Goal: Information Seeking & Learning: Learn about a topic

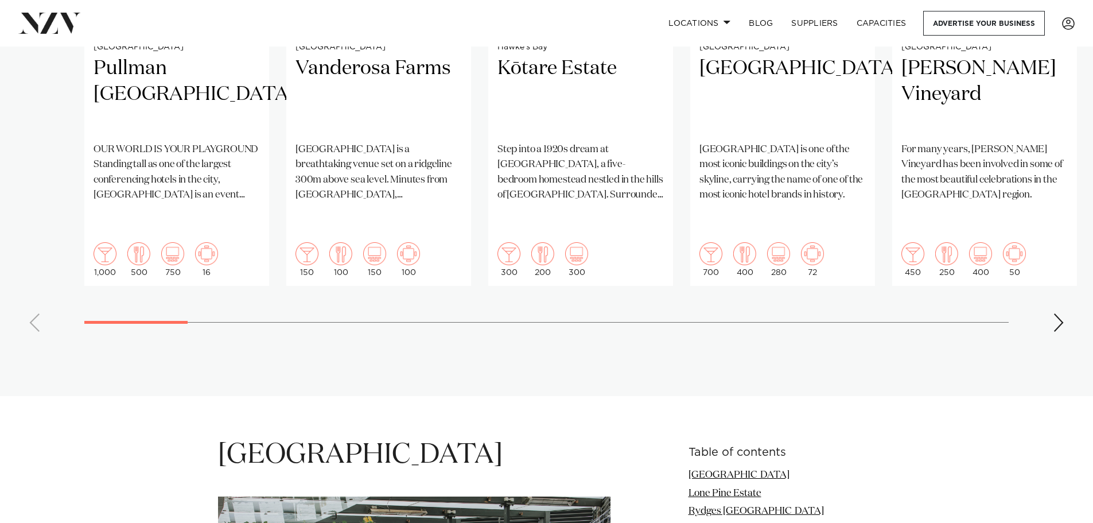
scroll to position [1090, 0]
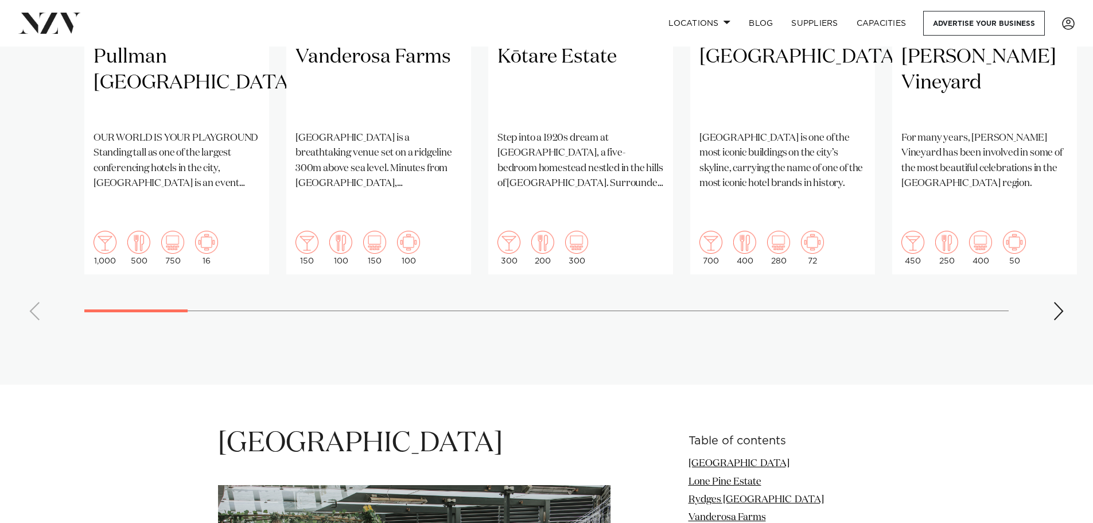
click at [1060, 302] on div "Next slide" at bounding box center [1058, 311] width 11 height 18
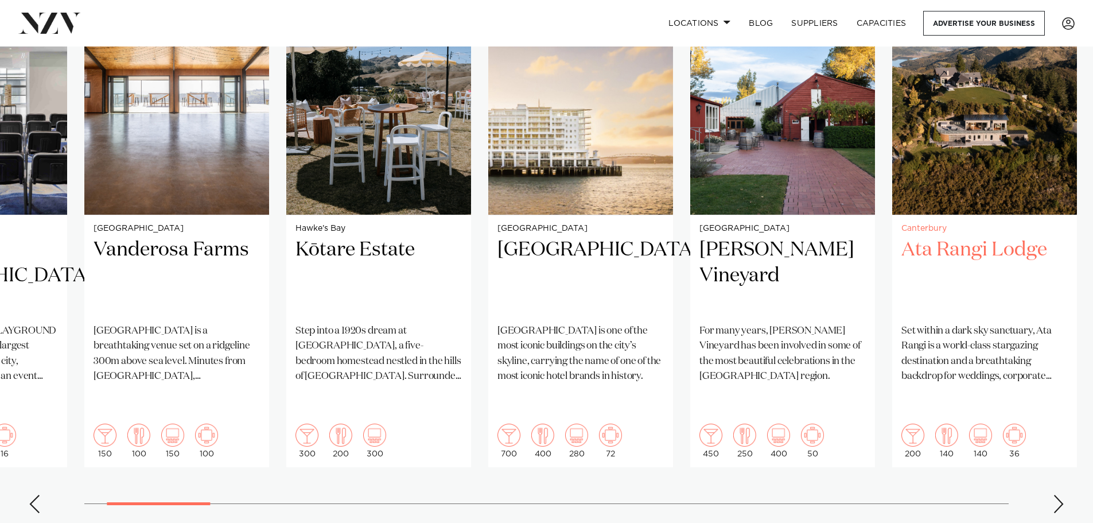
scroll to position [918, 0]
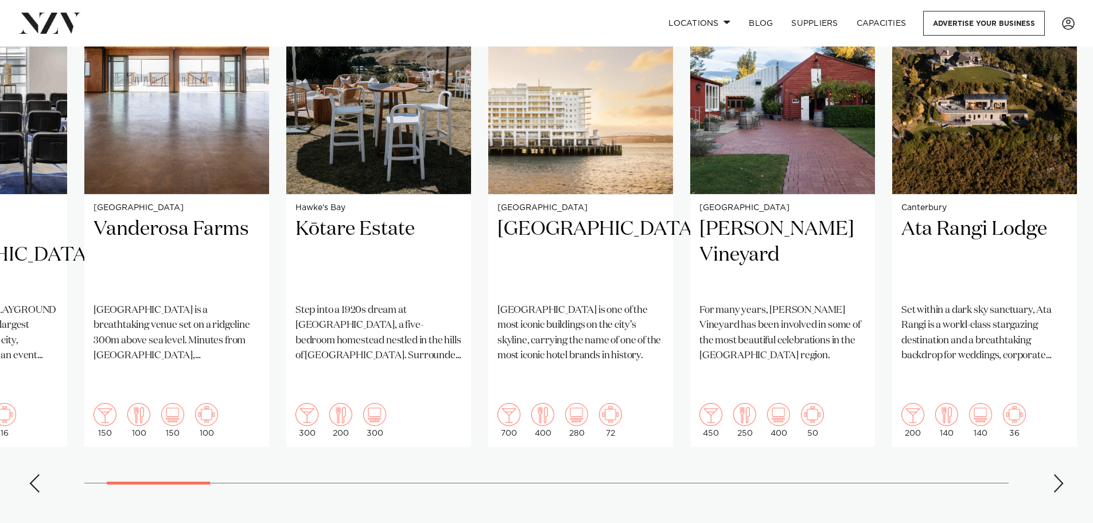
click at [1052, 452] on swiper-container "[GEOGRAPHIC_DATA] Pullman [GEOGRAPHIC_DATA] OUR WORLD IS YOUR PLAYGROUND Standi…" at bounding box center [546, 223] width 1093 height 555
click at [1061, 474] on div "Next slide" at bounding box center [1058, 483] width 11 height 18
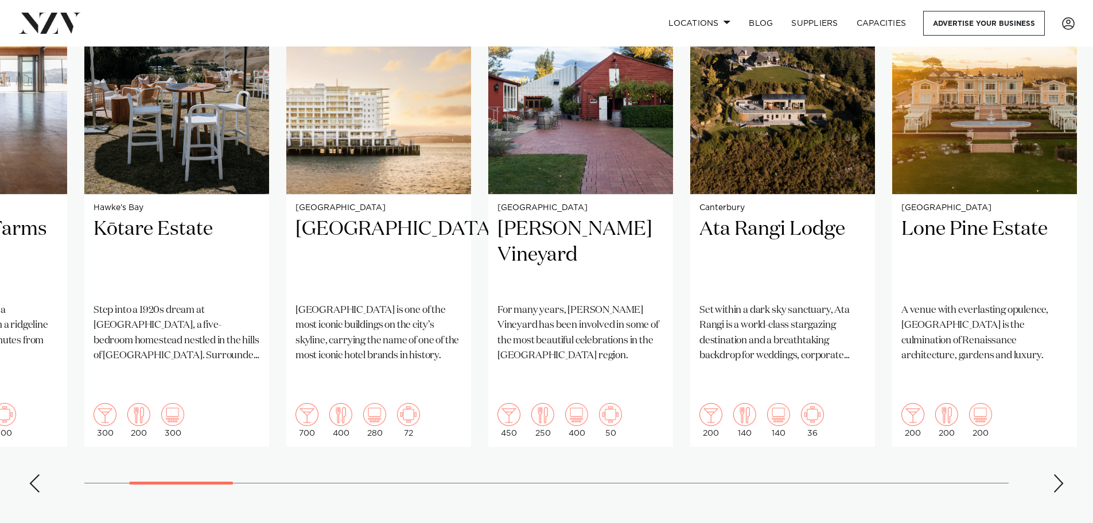
click at [1061, 474] on div "Next slide" at bounding box center [1058, 483] width 11 height 18
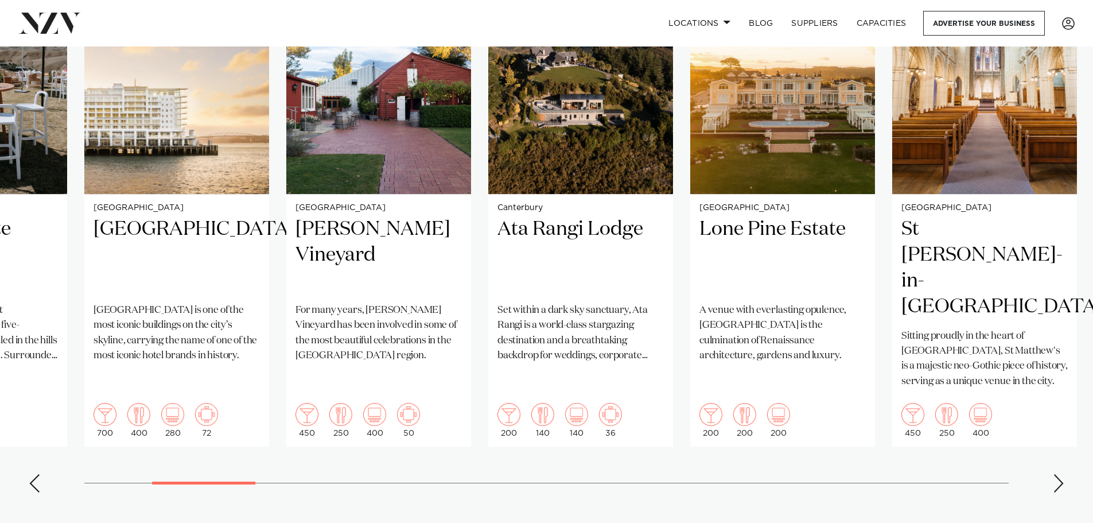
click at [1061, 474] on div "Next slide" at bounding box center [1058, 483] width 11 height 18
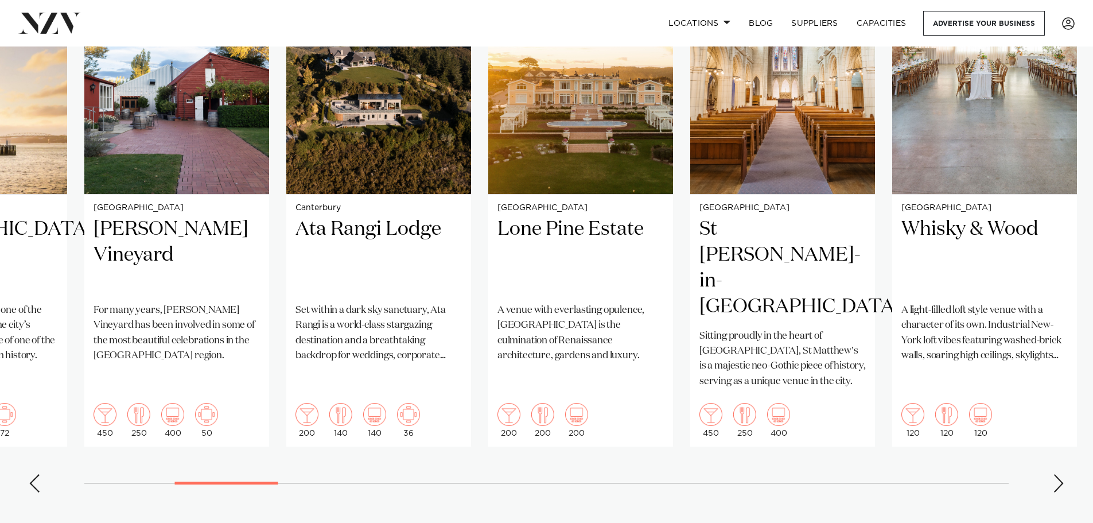
click at [1061, 474] on div "Next slide" at bounding box center [1058, 483] width 11 height 18
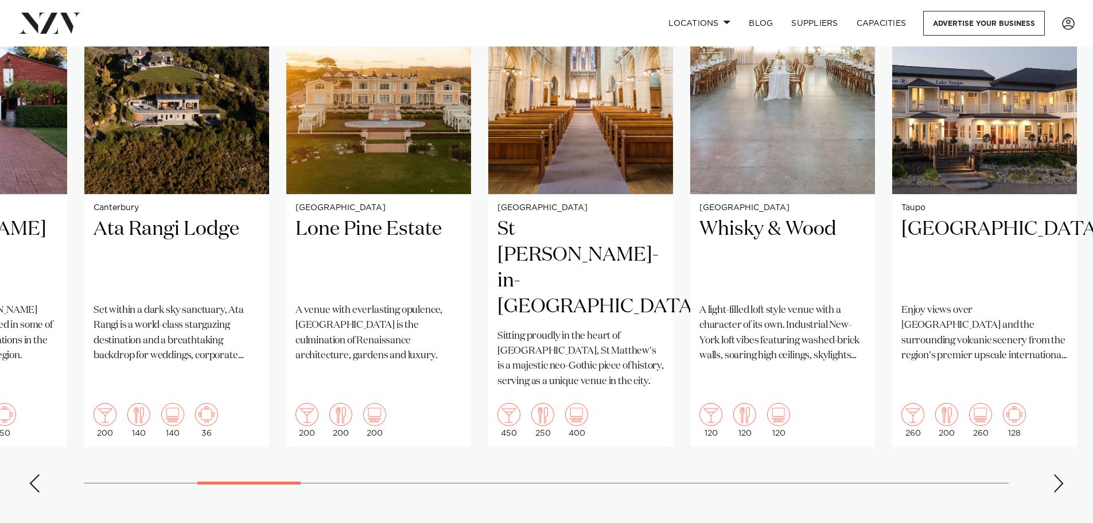
click at [1061, 474] on div "Next slide" at bounding box center [1058, 483] width 11 height 18
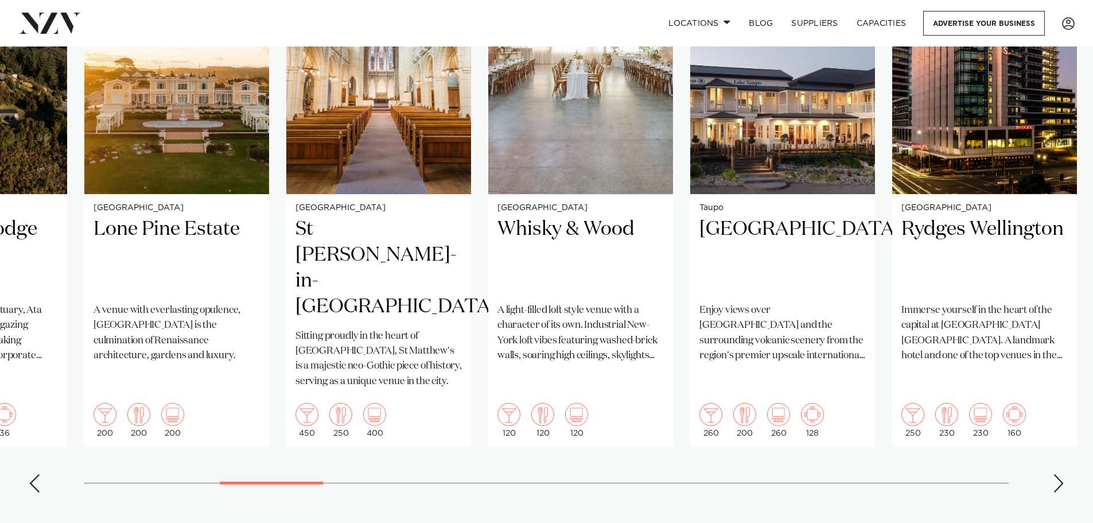
click at [1061, 474] on div "Next slide" at bounding box center [1058, 483] width 11 height 18
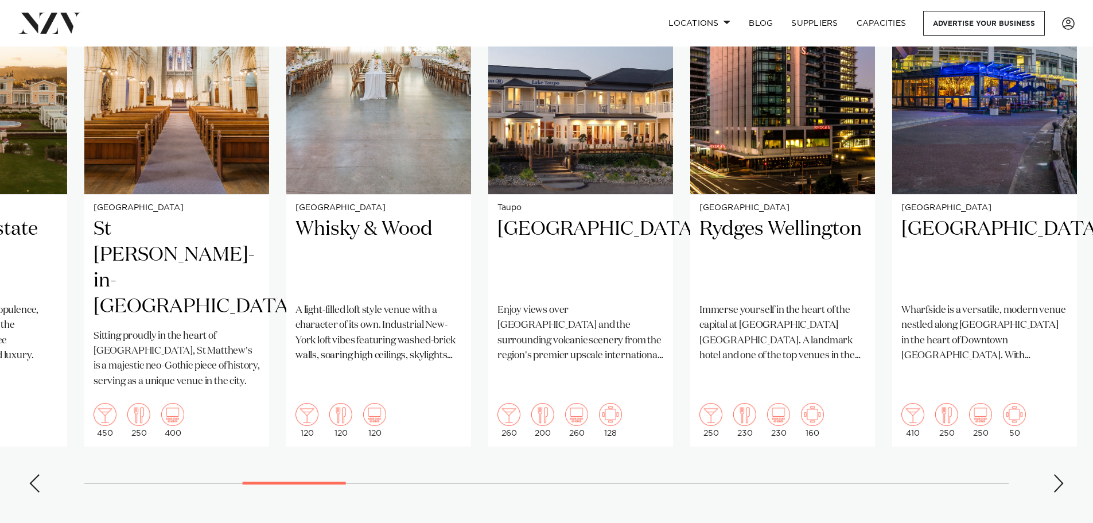
scroll to position [861, 0]
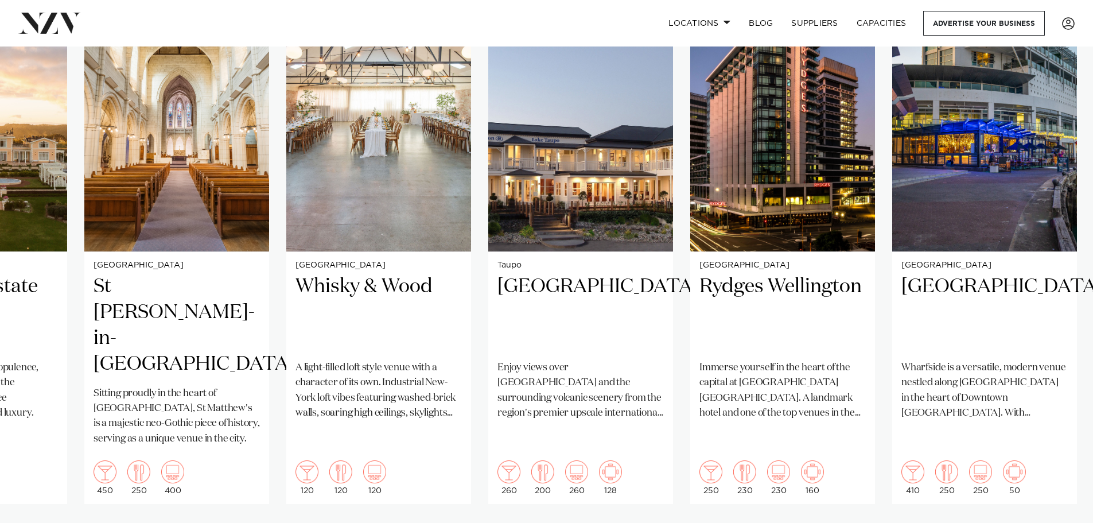
click at [1050, 507] on swiper-container "[GEOGRAPHIC_DATA] Pullman [GEOGRAPHIC_DATA] OUR WORLD IS YOUR PLAYGROUND Standi…" at bounding box center [546, 280] width 1093 height 555
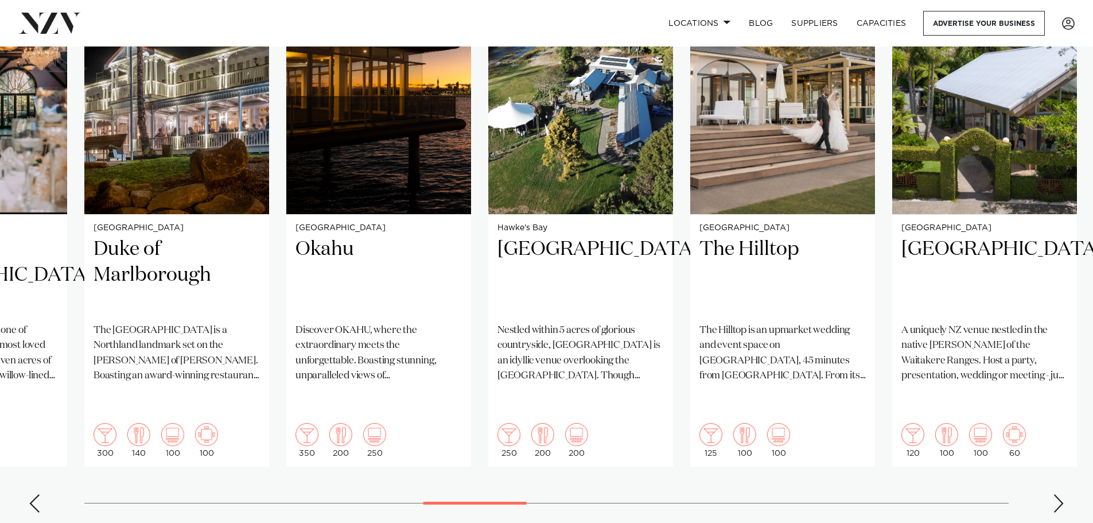
scroll to position [918, 0]
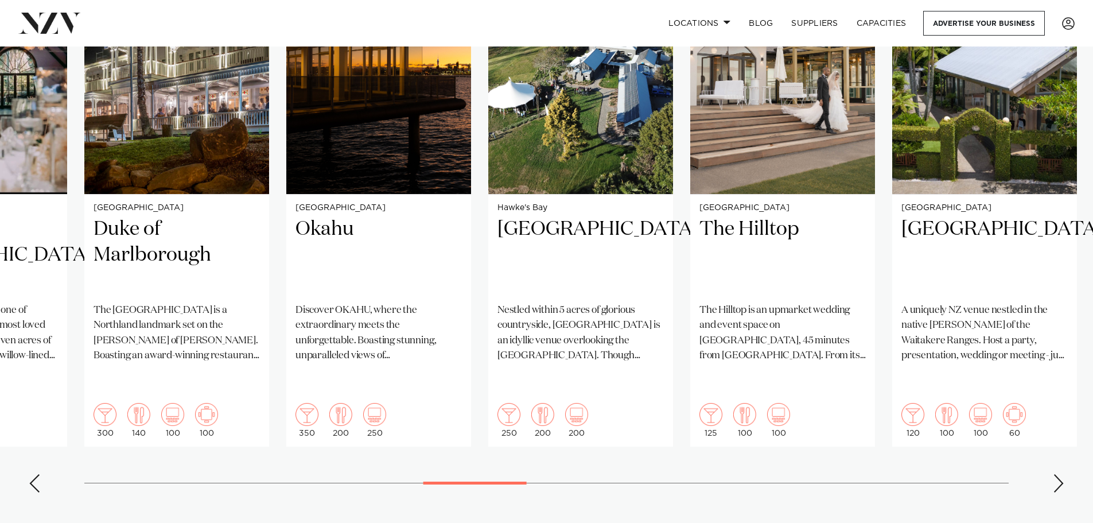
click at [1054, 474] on div "Next slide" at bounding box center [1058, 483] width 11 height 18
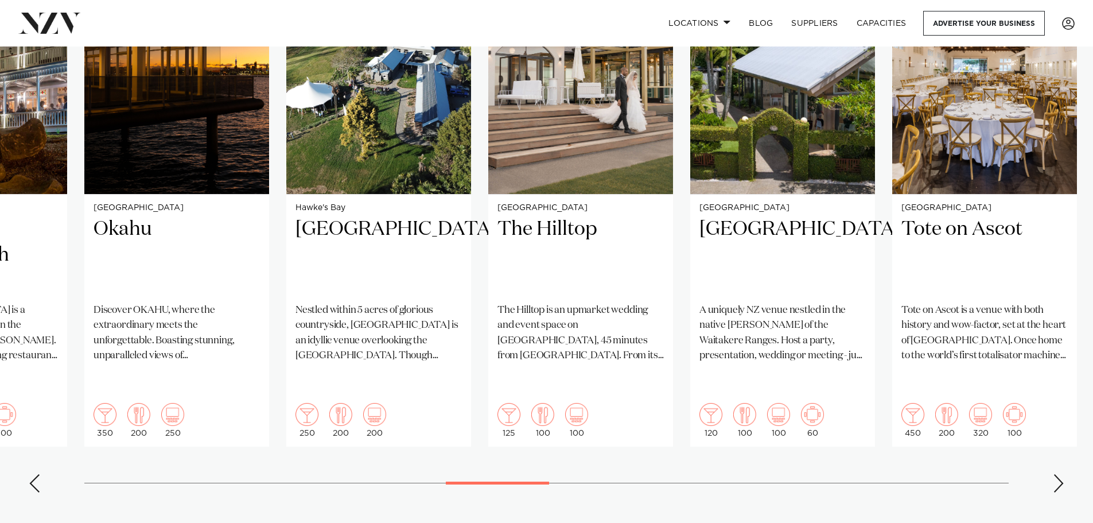
click at [1053, 474] on div "Next slide" at bounding box center [1058, 483] width 11 height 18
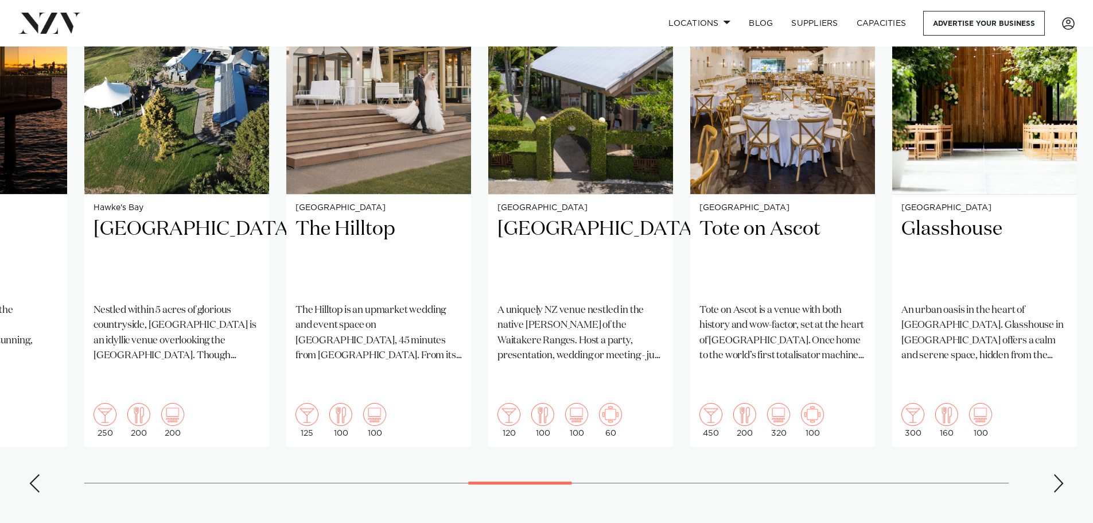
click at [1053, 474] on div "Next slide" at bounding box center [1058, 483] width 11 height 18
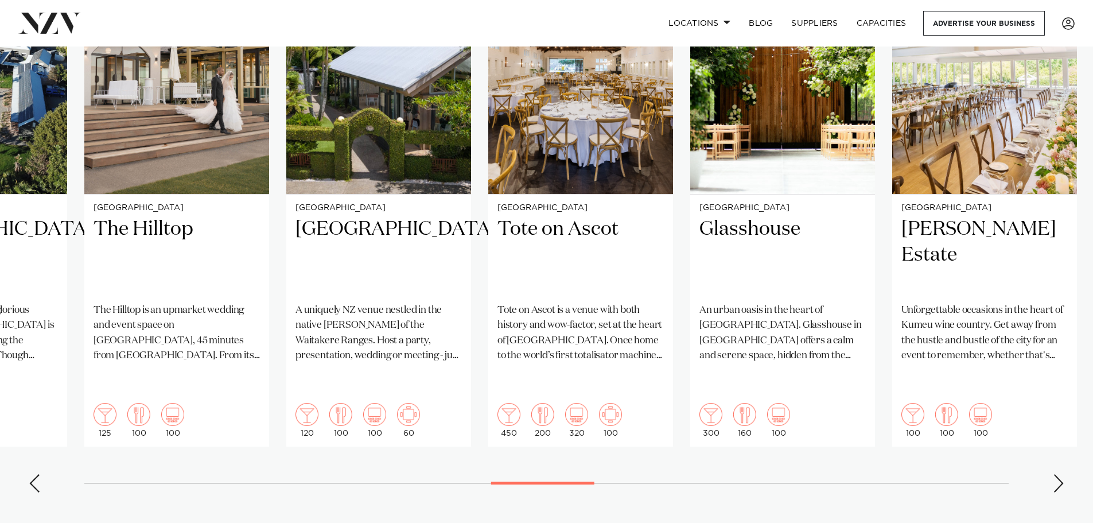
click at [1049, 450] on swiper-container "[GEOGRAPHIC_DATA] Pullman [GEOGRAPHIC_DATA] OUR WORLD IS YOUR PLAYGROUND Standi…" at bounding box center [546, 223] width 1093 height 555
click at [1060, 474] on div "Next slide" at bounding box center [1058, 483] width 11 height 18
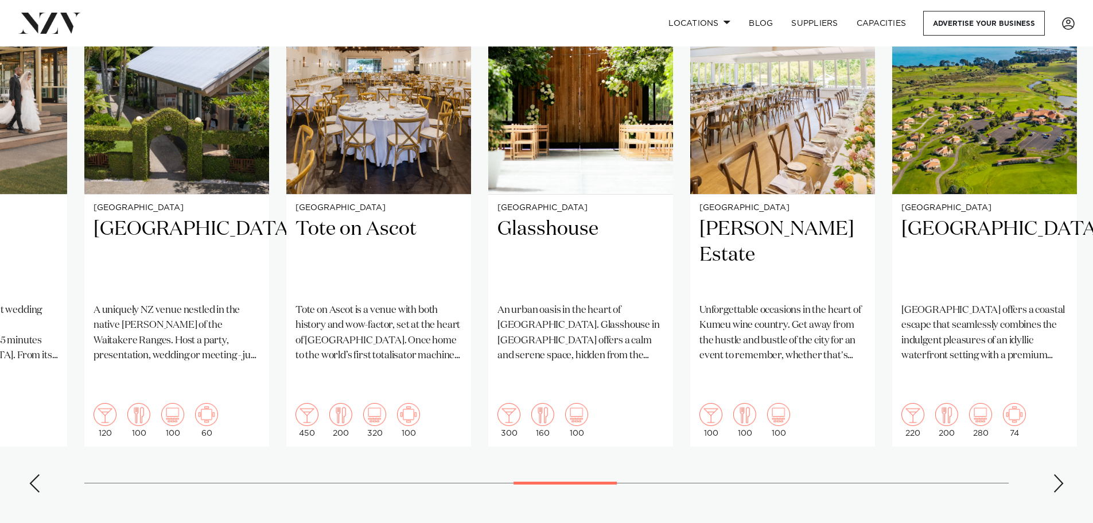
click at [1060, 474] on div "Next slide" at bounding box center [1058, 483] width 11 height 18
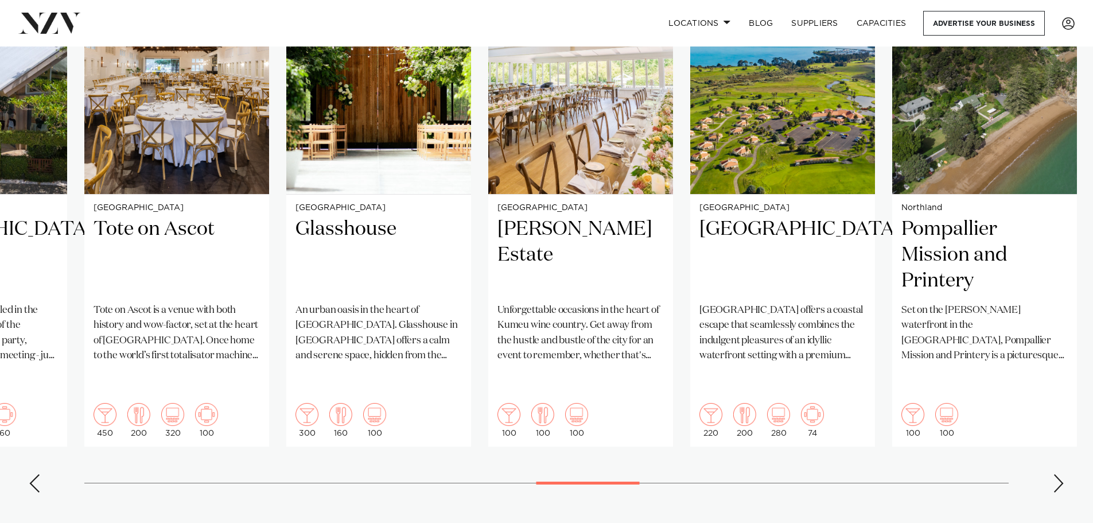
click at [1060, 474] on div "Next slide" at bounding box center [1058, 483] width 11 height 18
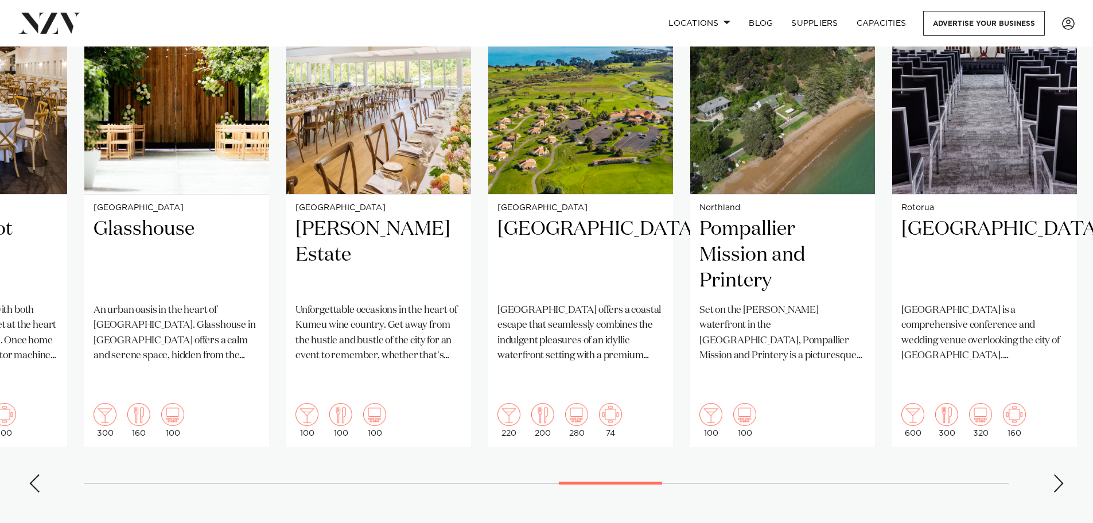
click at [1060, 447] on swiper-container "[GEOGRAPHIC_DATA] Pullman [GEOGRAPHIC_DATA] OUR WORLD IS YOUR PLAYGROUND Standi…" at bounding box center [546, 223] width 1093 height 555
click at [1058, 474] on div "Next slide" at bounding box center [1058, 483] width 11 height 18
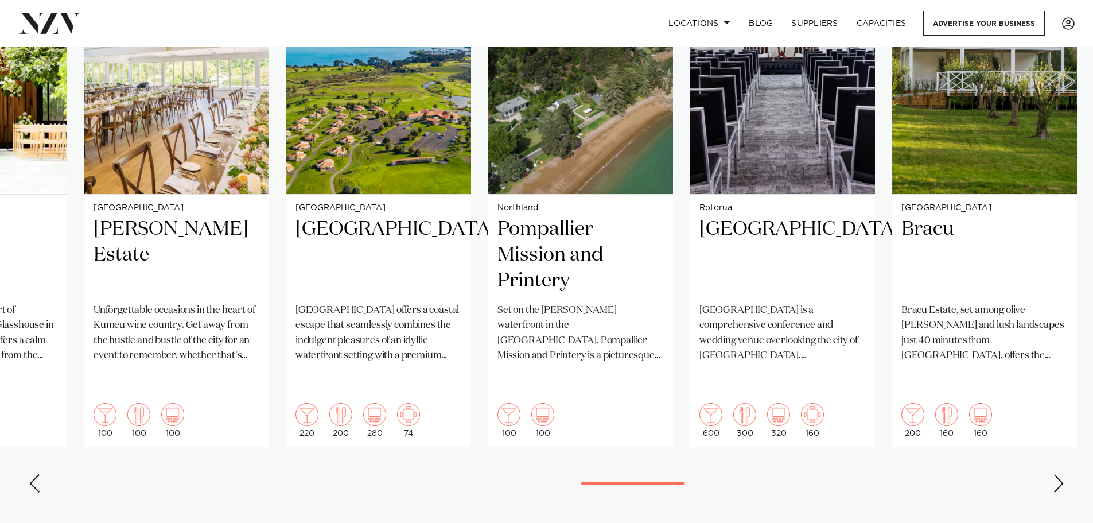
click at [1058, 474] on div "Next slide" at bounding box center [1058, 483] width 11 height 18
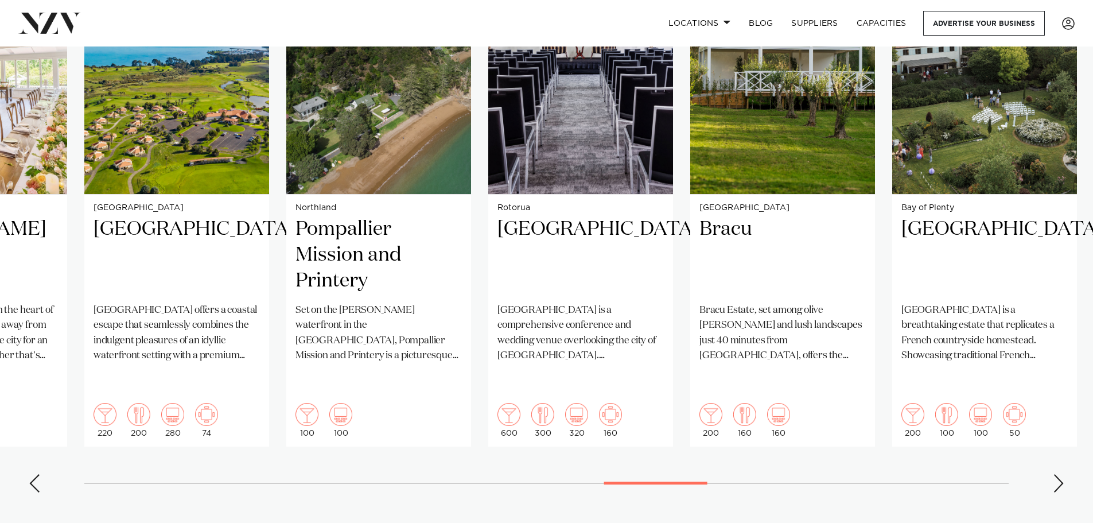
click at [1058, 474] on div "Next slide" at bounding box center [1058, 483] width 11 height 18
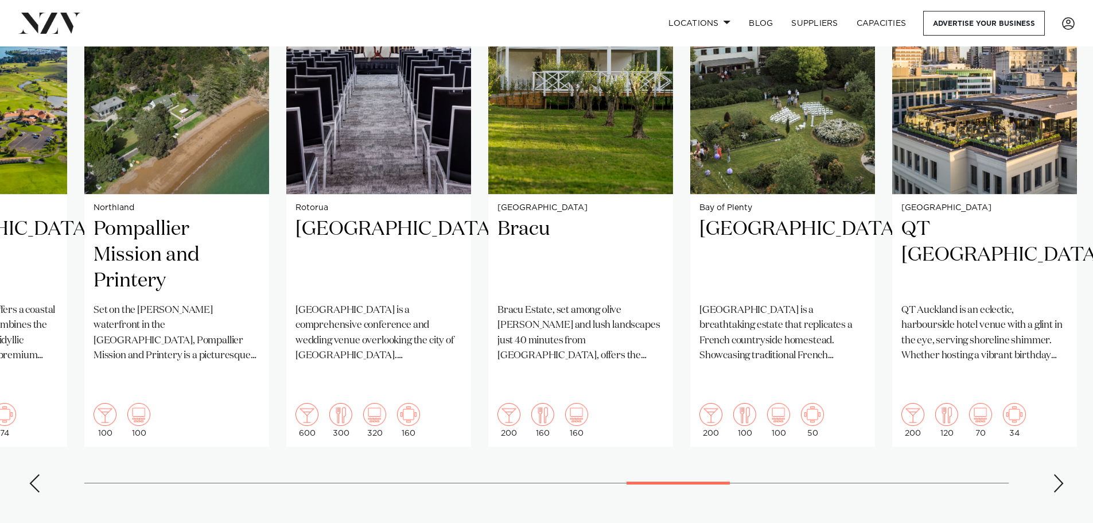
click at [1058, 474] on div "Next slide" at bounding box center [1058, 483] width 11 height 18
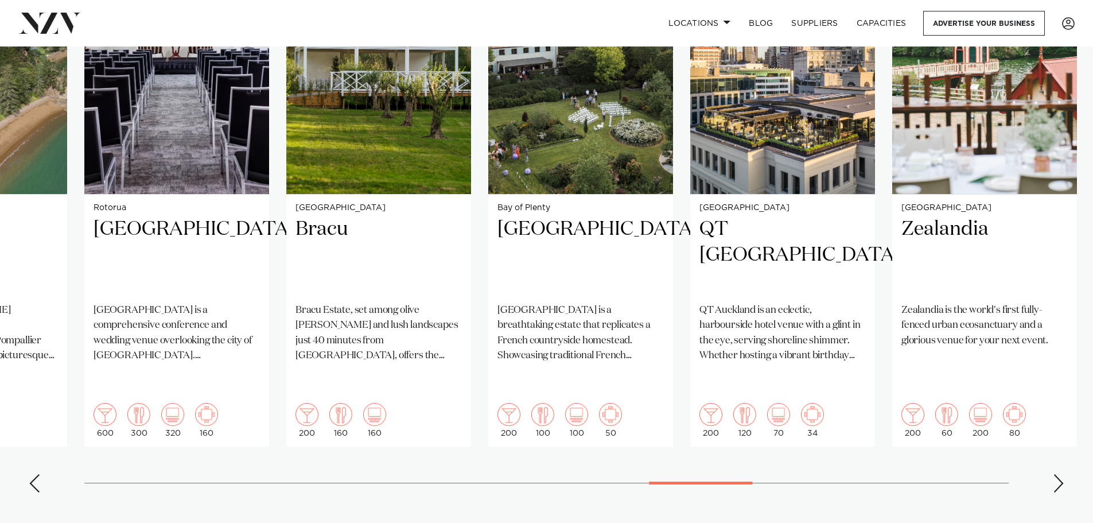
click at [1058, 474] on div "Next slide" at bounding box center [1058, 483] width 11 height 18
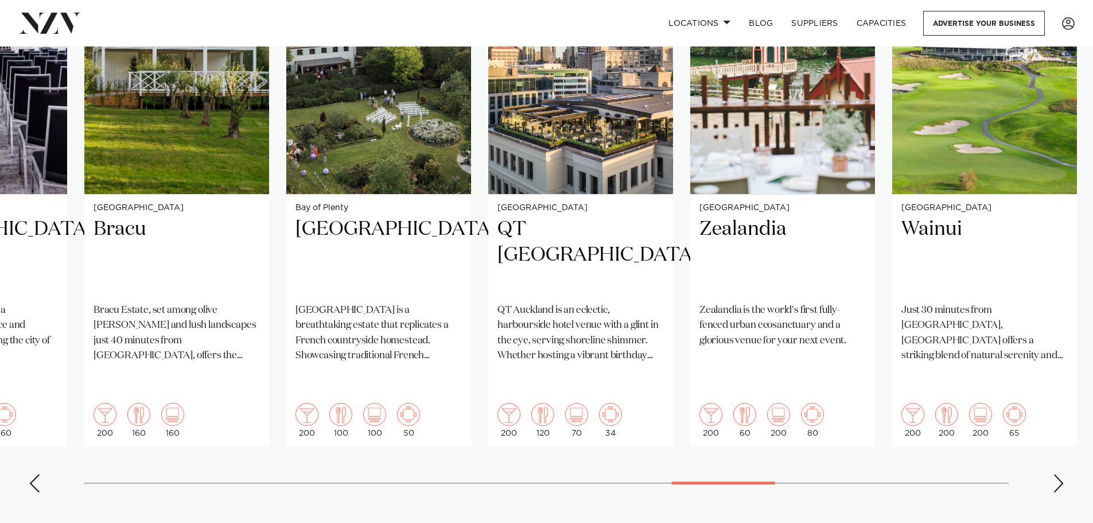
click at [1058, 474] on div "Next slide" at bounding box center [1058, 483] width 11 height 18
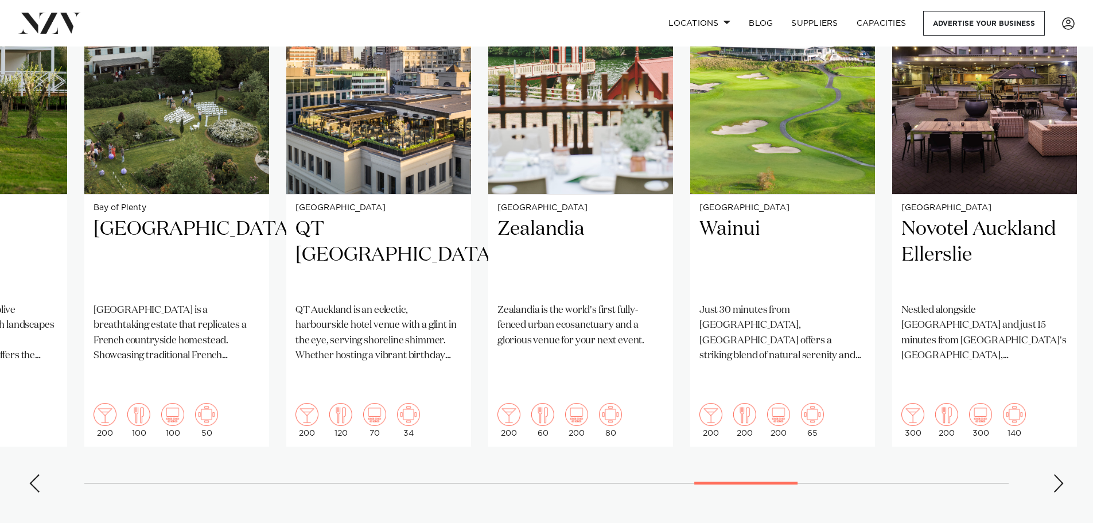
click at [1058, 474] on div "Next slide" at bounding box center [1058, 483] width 11 height 18
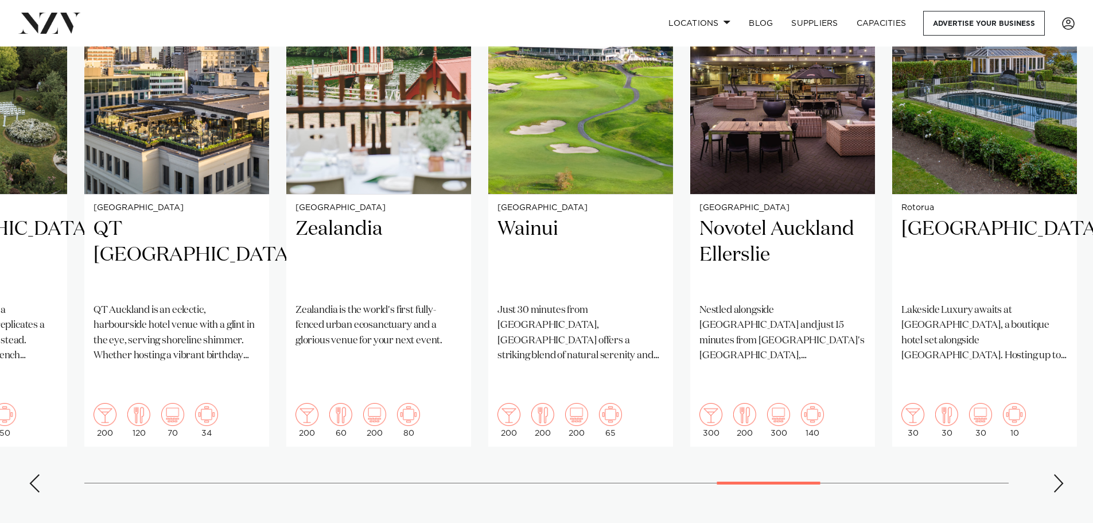
click at [1058, 474] on div "Next slide" at bounding box center [1058, 483] width 11 height 18
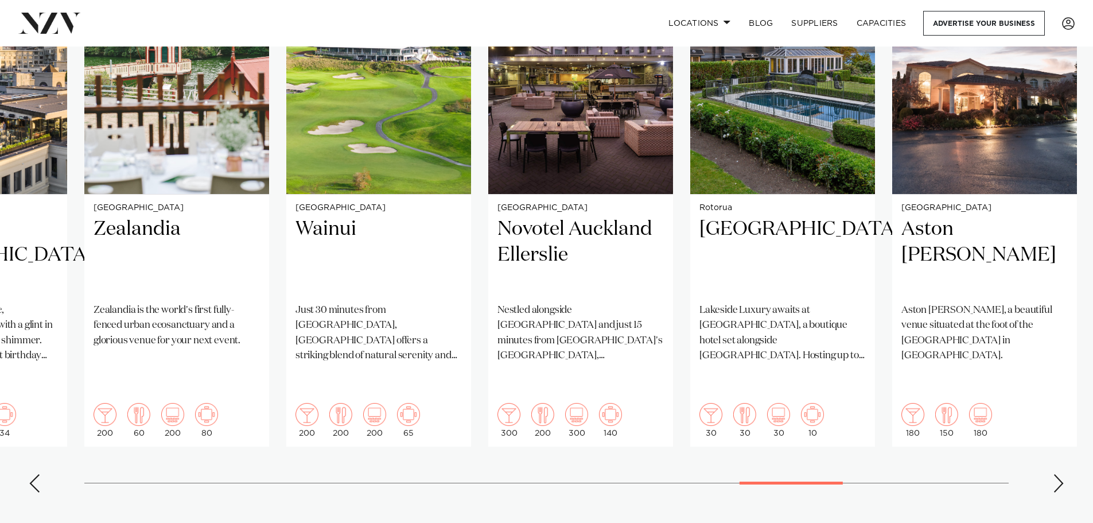
click at [1058, 474] on div "Next slide" at bounding box center [1058, 483] width 11 height 18
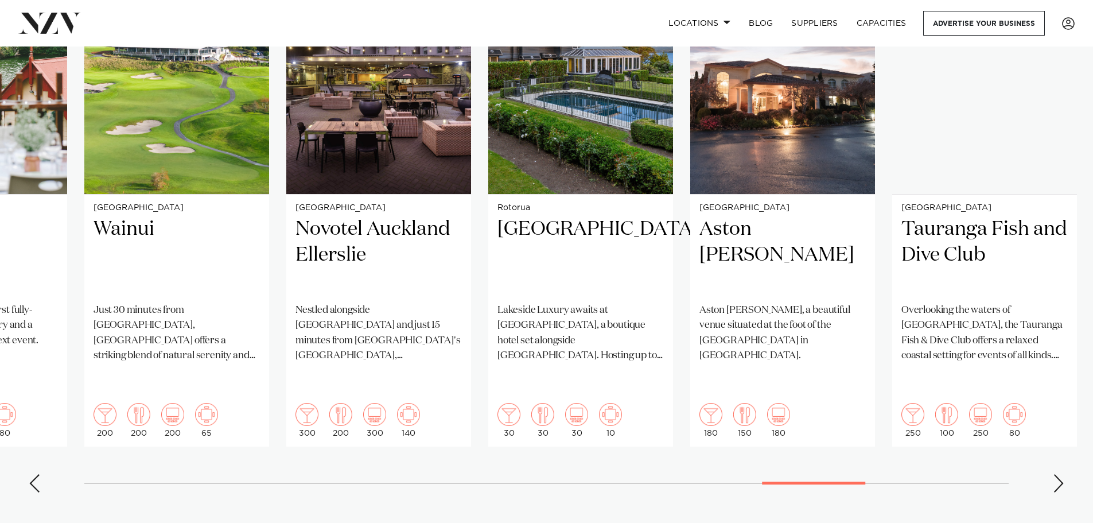
click at [1058, 474] on div "Next slide" at bounding box center [1058, 483] width 11 height 18
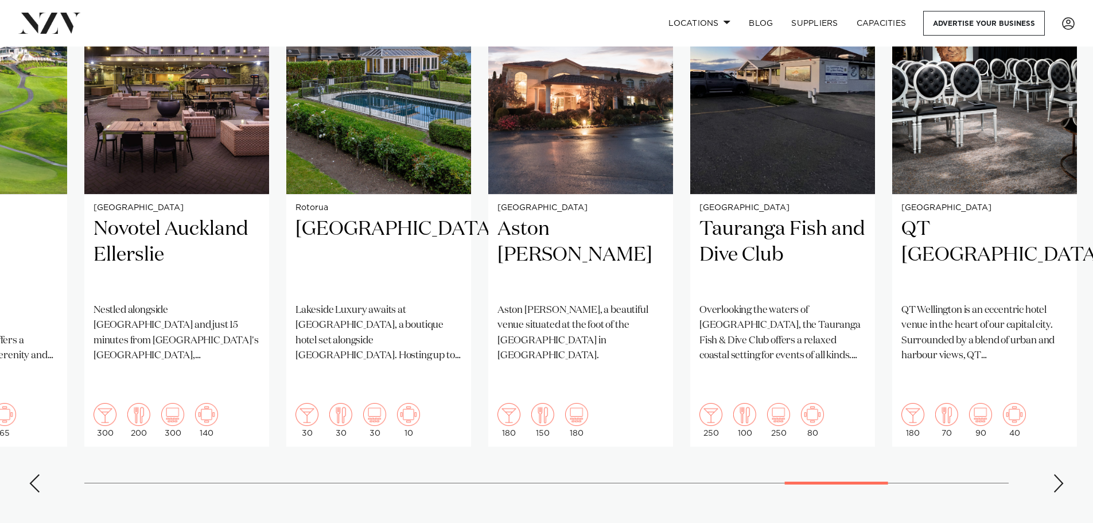
click at [1058, 474] on div "Next slide" at bounding box center [1058, 483] width 11 height 18
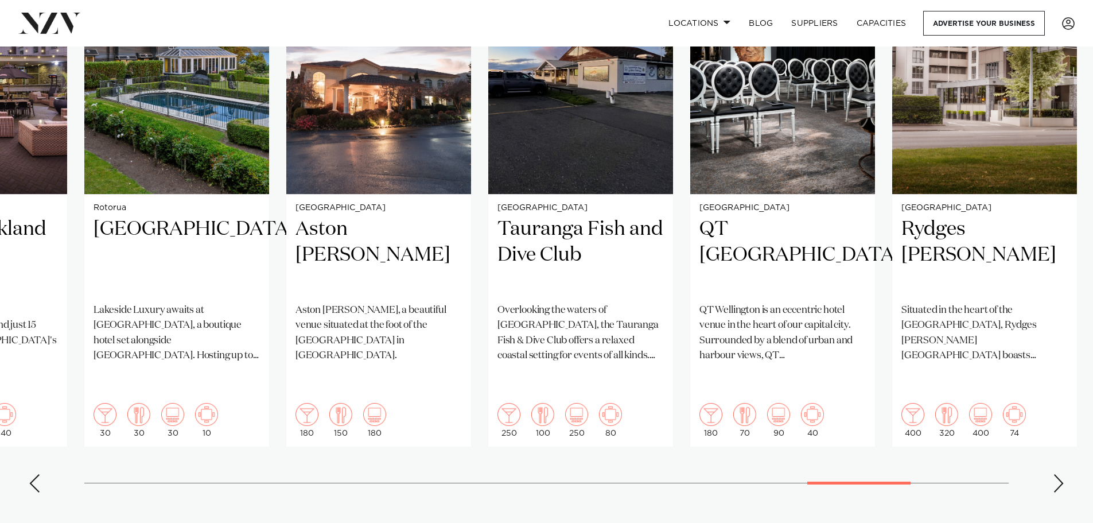
click at [1058, 474] on div "Next slide" at bounding box center [1058, 483] width 11 height 18
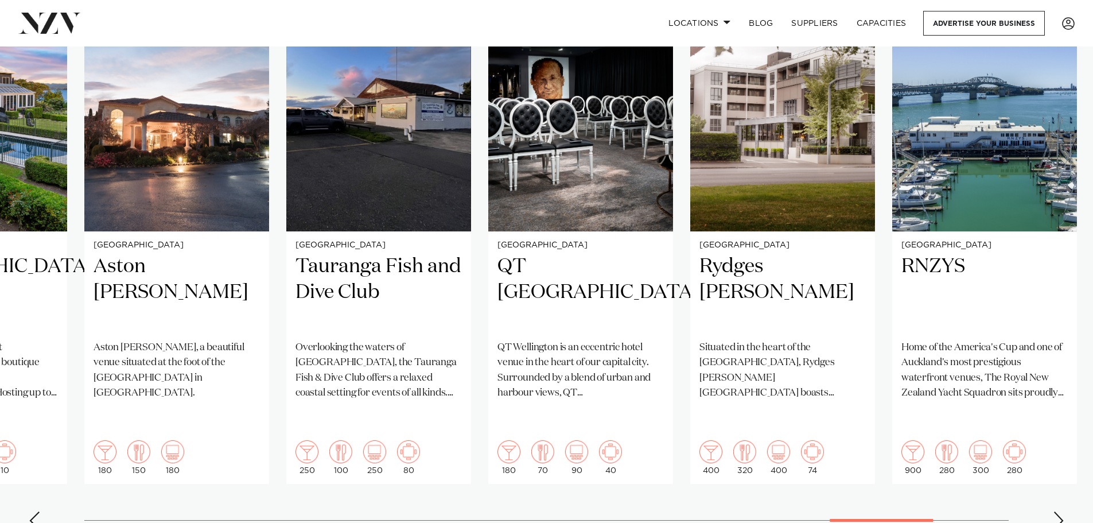
scroll to position [861, 0]
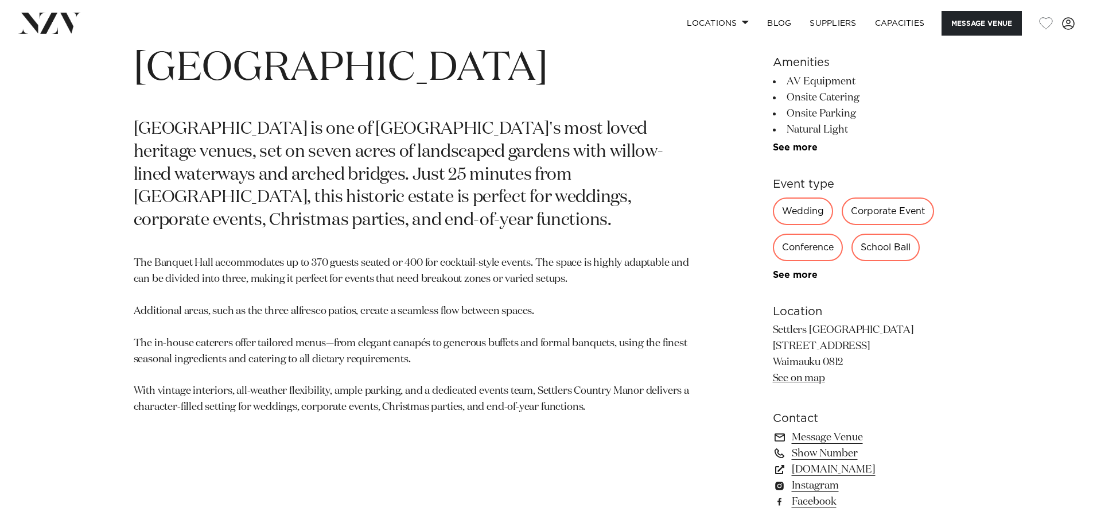
scroll to position [746, 0]
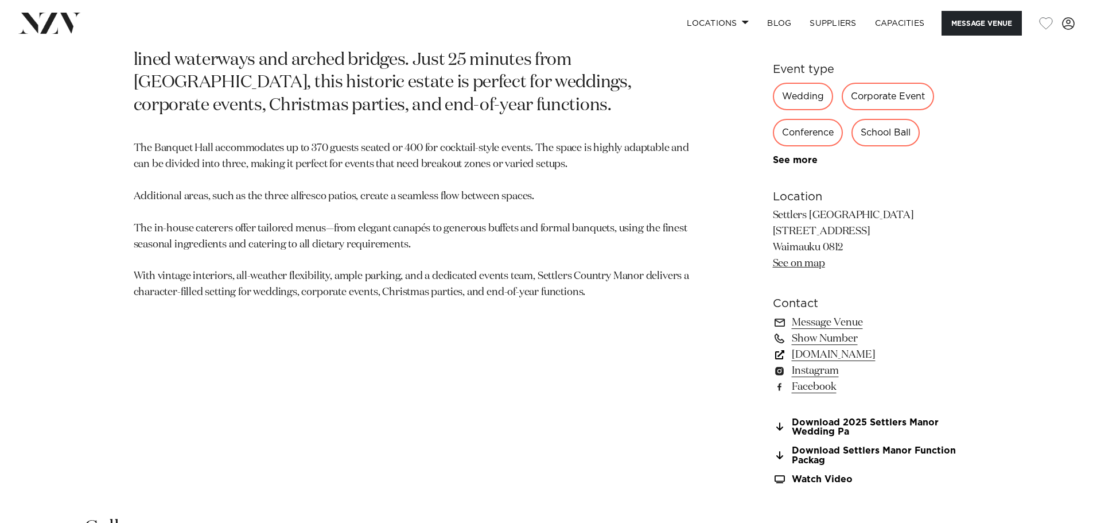
click at [839, 356] on link "www.settlerscountrymanor.co.nz" at bounding box center [866, 355] width 187 height 16
click at [838, 422] on link "Download 2025 Settlers Manor Wedding Pa" at bounding box center [866, 428] width 187 height 20
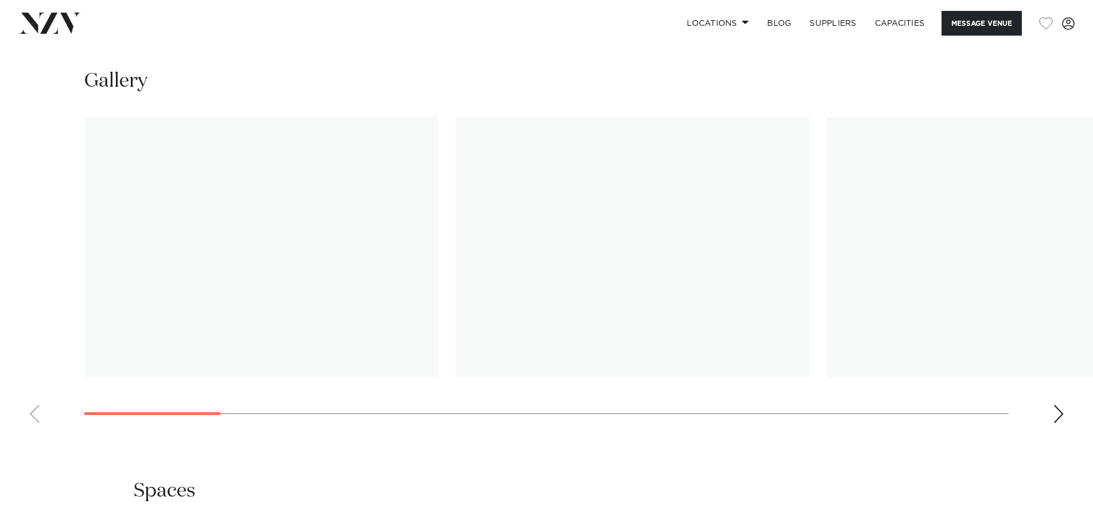
scroll to position [1205, 0]
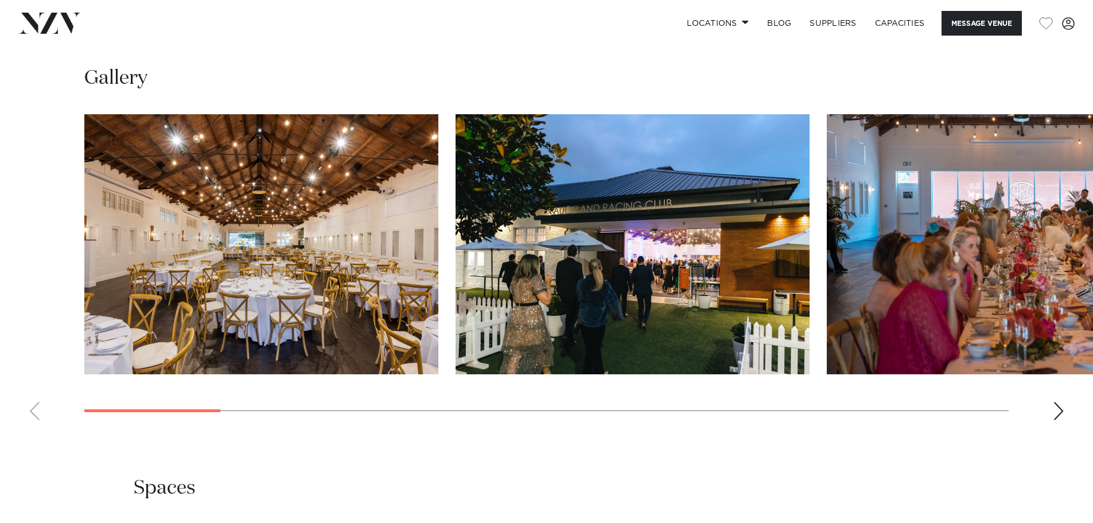
click at [1057, 408] on div "Next slide" at bounding box center [1058, 411] width 11 height 18
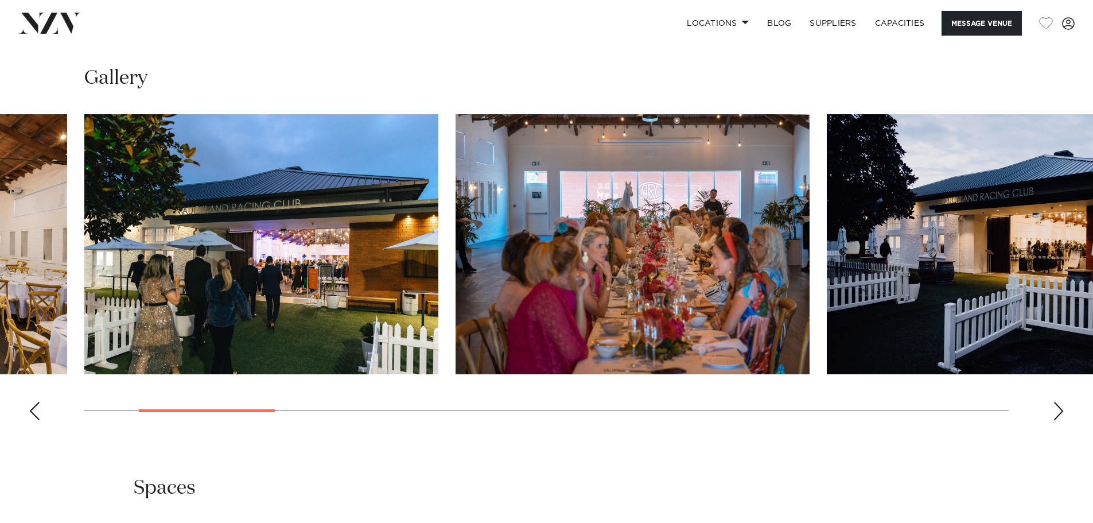
click at [1057, 408] on div "Next slide" at bounding box center [1058, 411] width 11 height 18
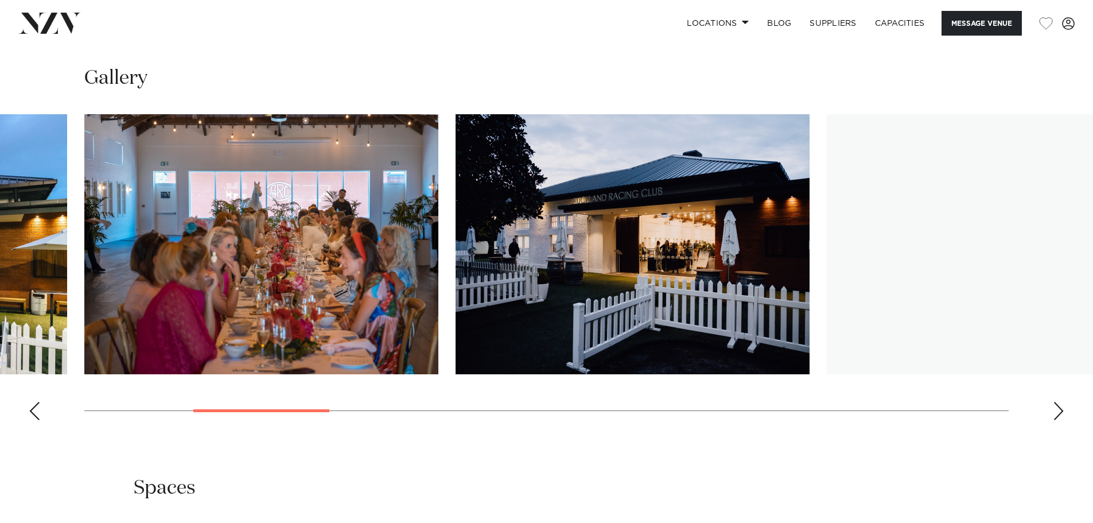
click at [1057, 408] on div "Next slide" at bounding box center [1058, 411] width 11 height 18
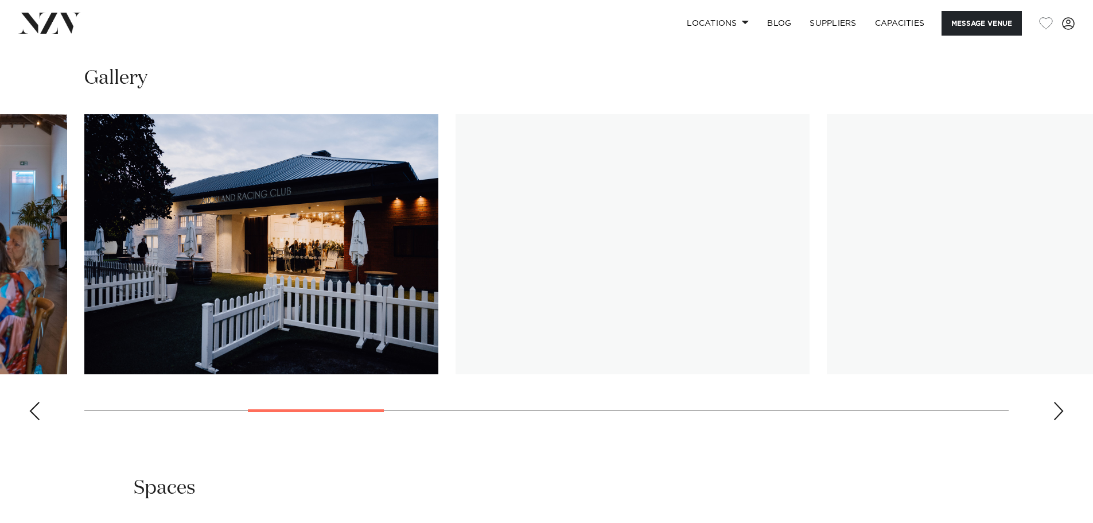
click at [1057, 408] on div "Next slide" at bounding box center [1058, 411] width 11 height 18
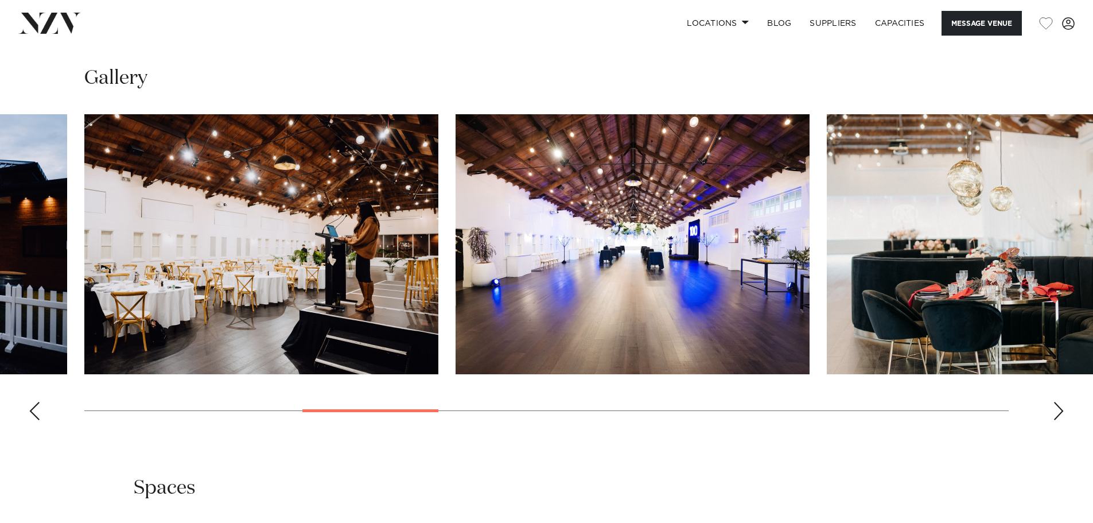
click at [1057, 408] on div "Next slide" at bounding box center [1058, 411] width 11 height 18
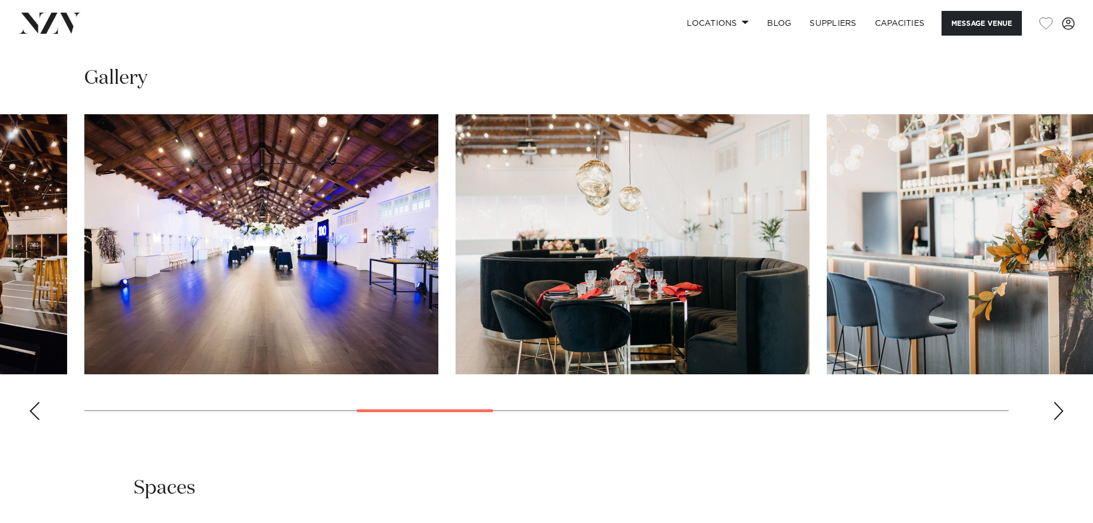
click at [1057, 408] on div "Next slide" at bounding box center [1058, 411] width 11 height 18
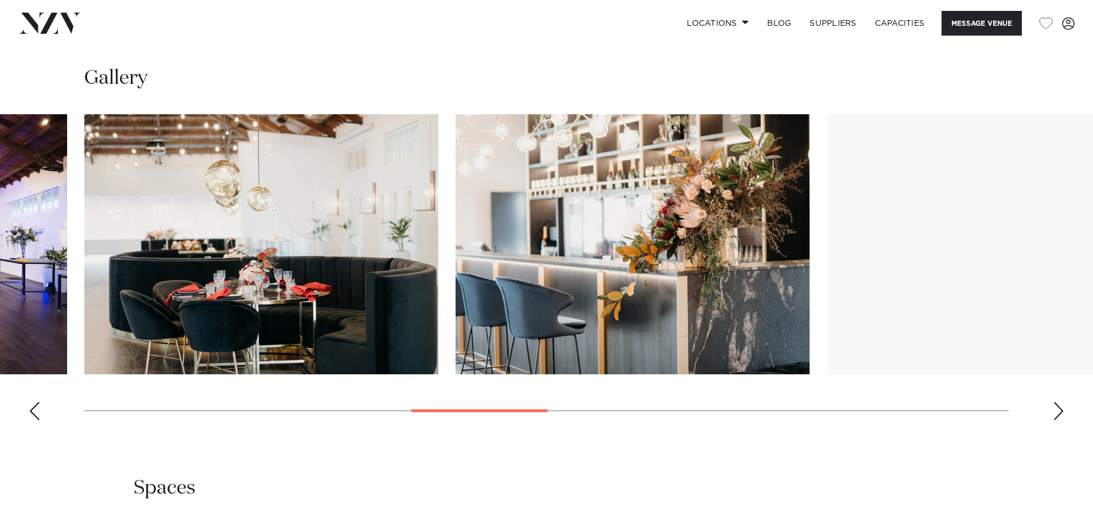
click at [1057, 408] on div "Next slide" at bounding box center [1058, 411] width 11 height 18
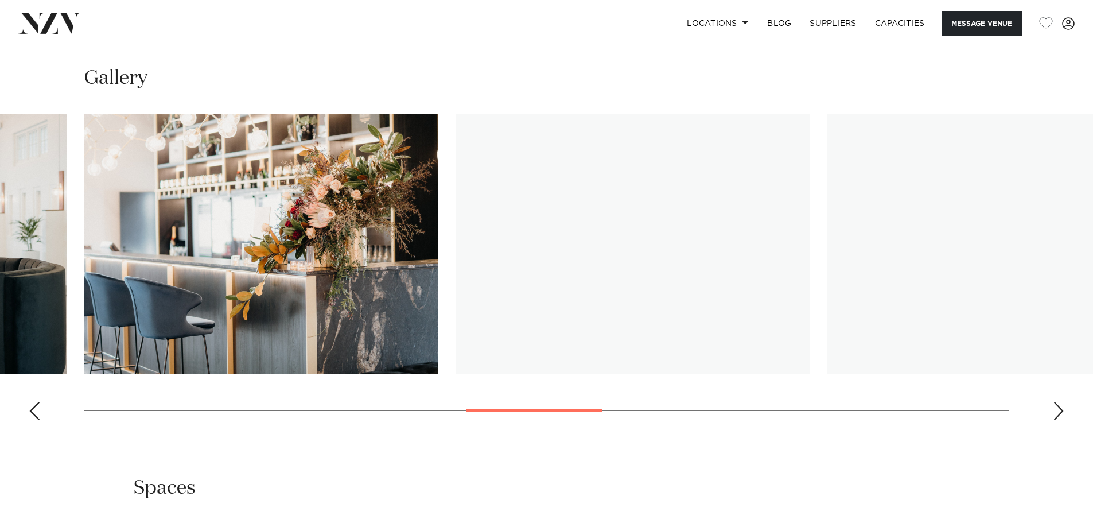
click at [1057, 408] on div "Next slide" at bounding box center [1058, 411] width 11 height 18
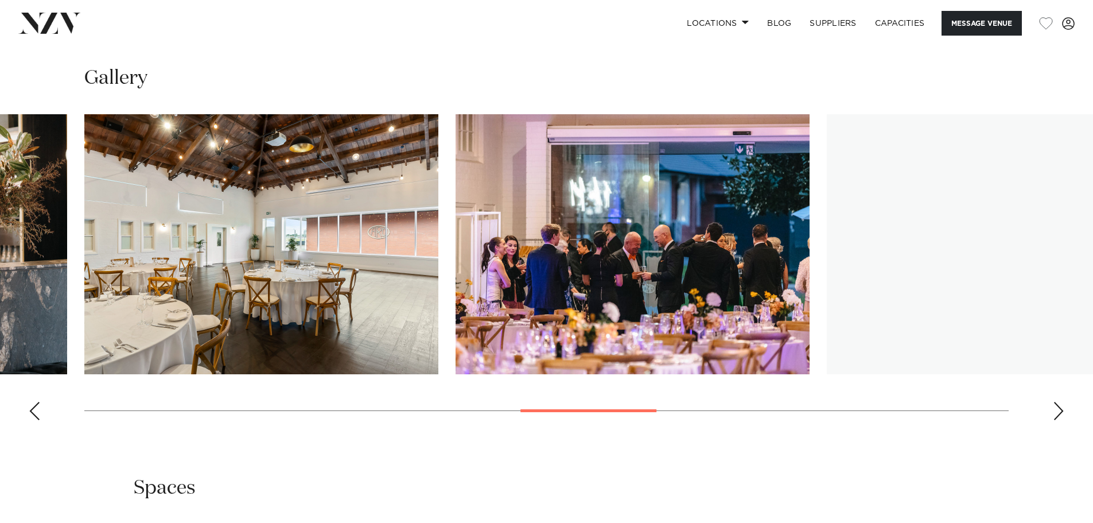
click at [1057, 408] on div "Next slide" at bounding box center [1058, 411] width 11 height 18
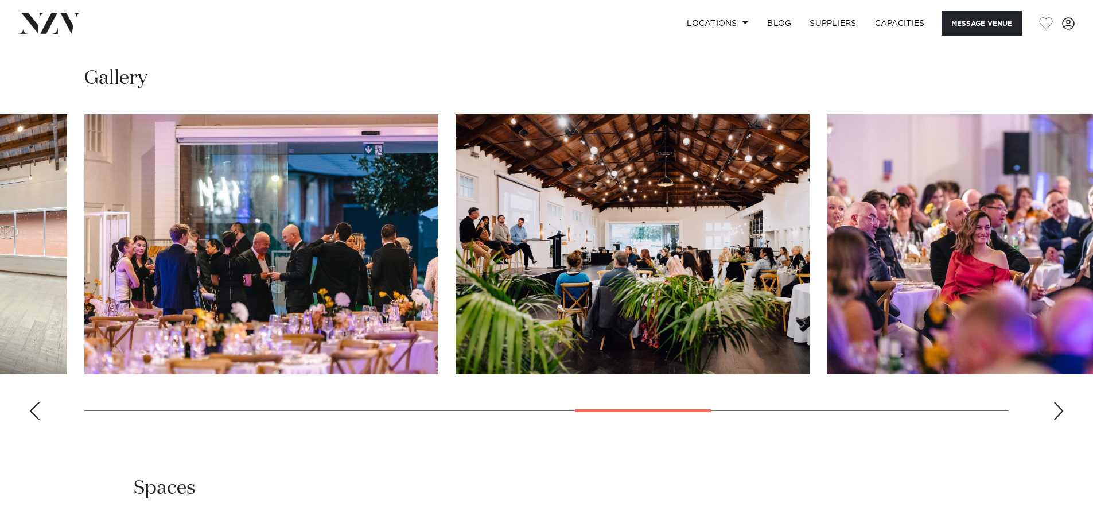
click at [1057, 408] on div "Next slide" at bounding box center [1058, 411] width 11 height 18
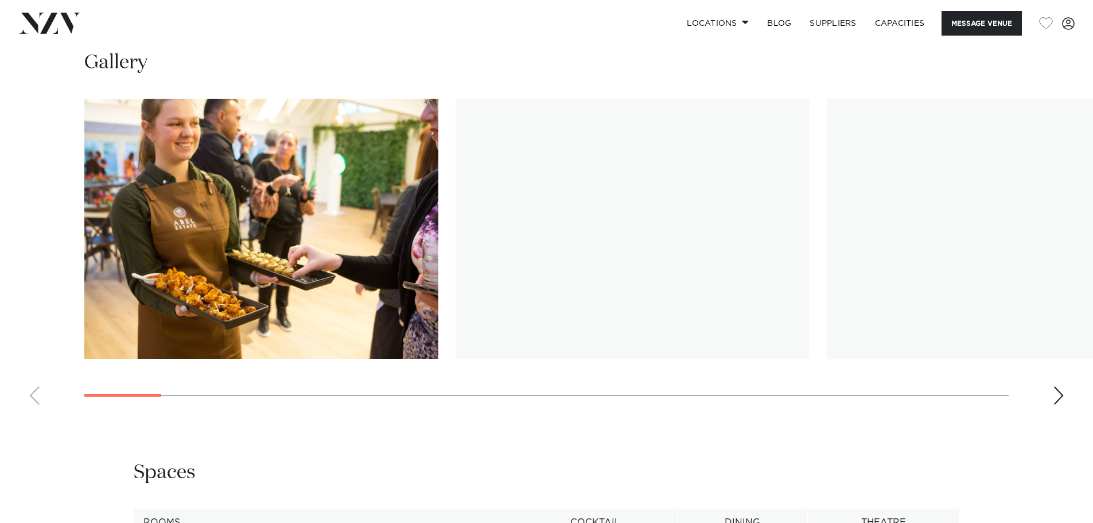
scroll to position [1147, 0]
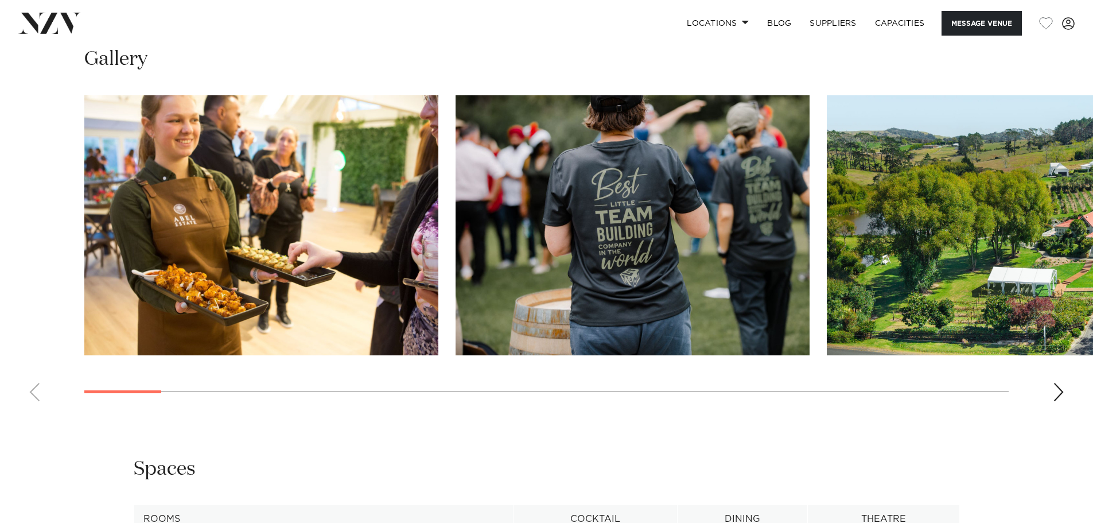
click at [1058, 393] on div "Next slide" at bounding box center [1058, 392] width 11 height 18
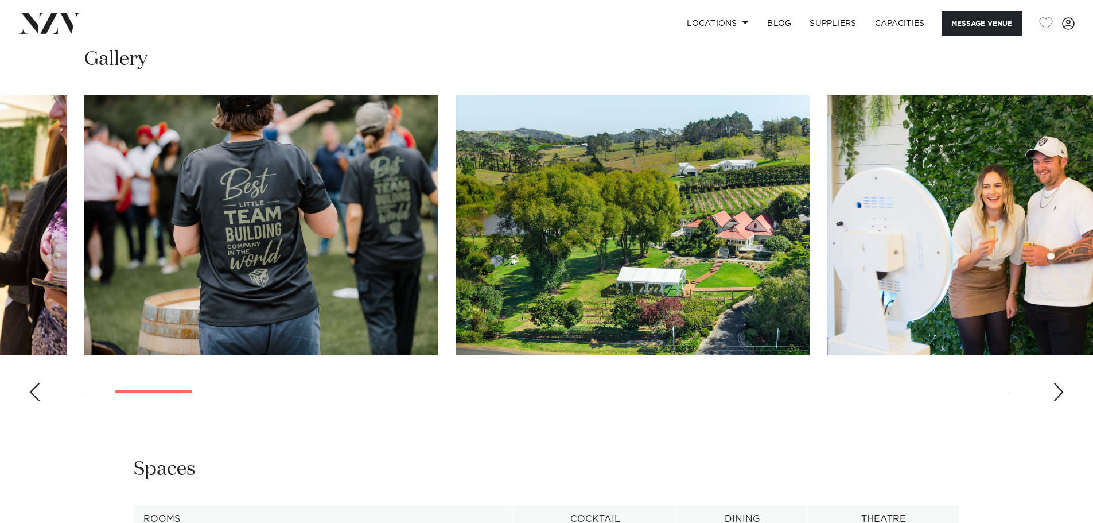
click at [1058, 393] on div "Next slide" at bounding box center [1058, 392] width 11 height 18
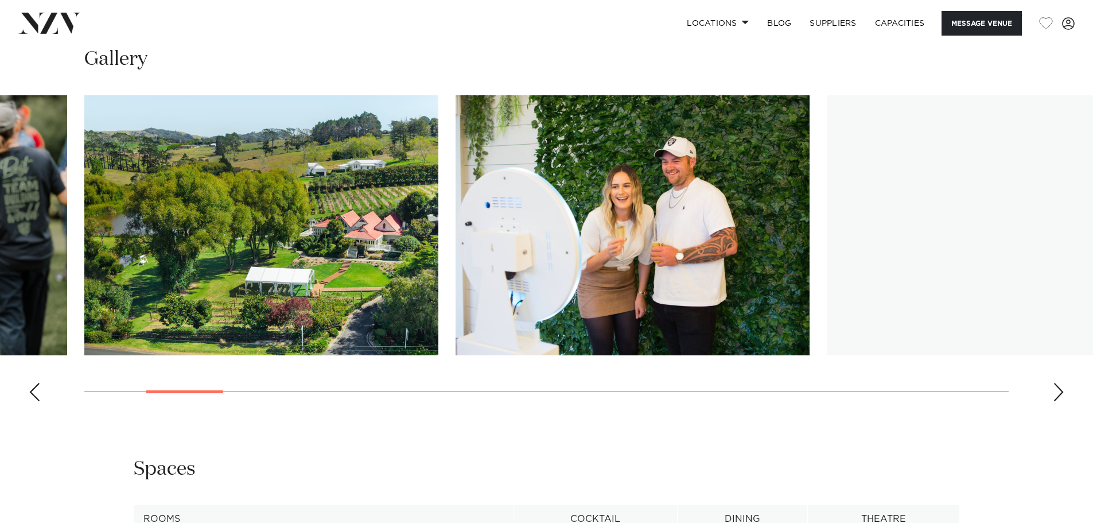
click at [1058, 393] on div "Next slide" at bounding box center [1058, 392] width 11 height 18
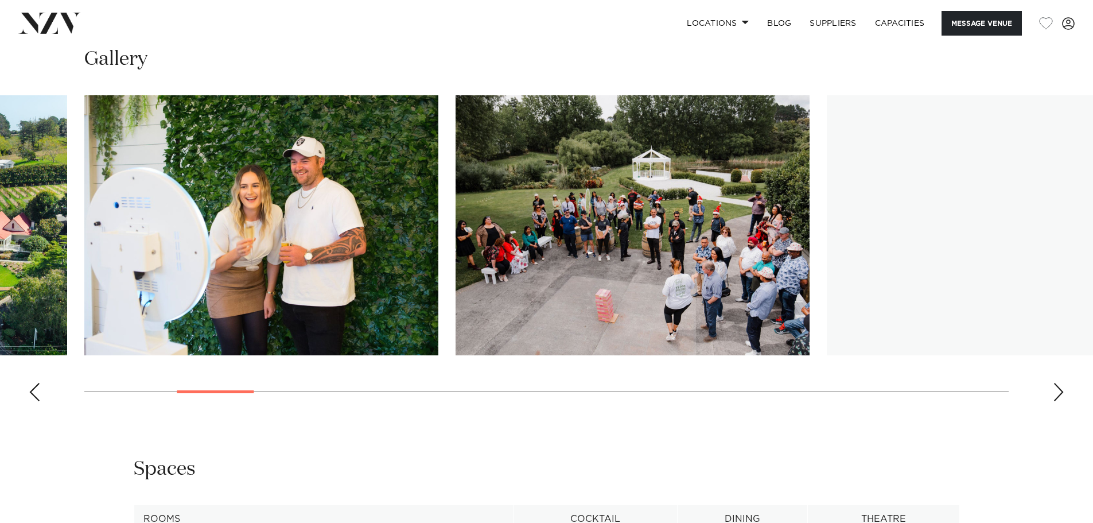
click at [1058, 393] on div "Next slide" at bounding box center [1058, 392] width 11 height 18
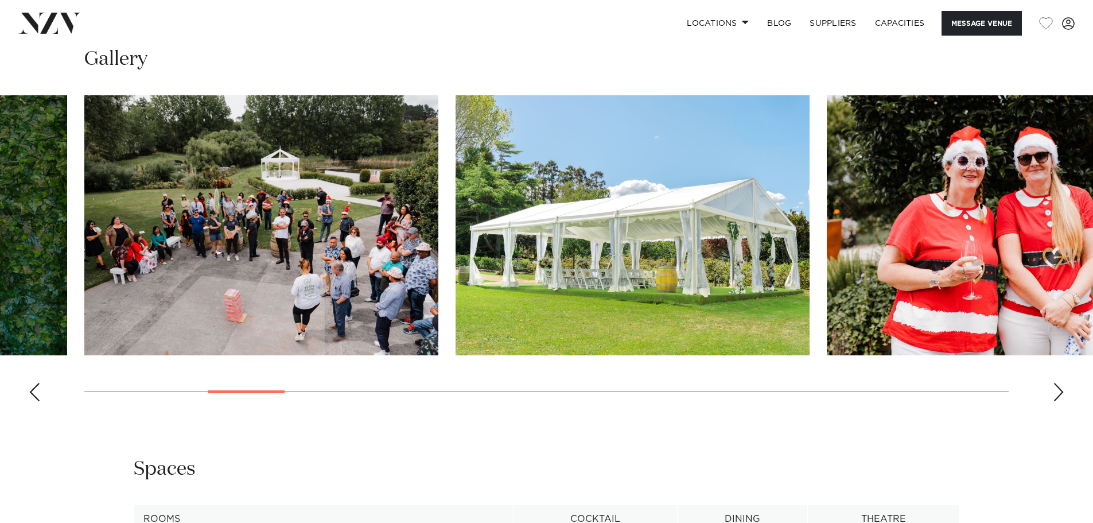
click at [1058, 393] on div "Next slide" at bounding box center [1058, 392] width 11 height 18
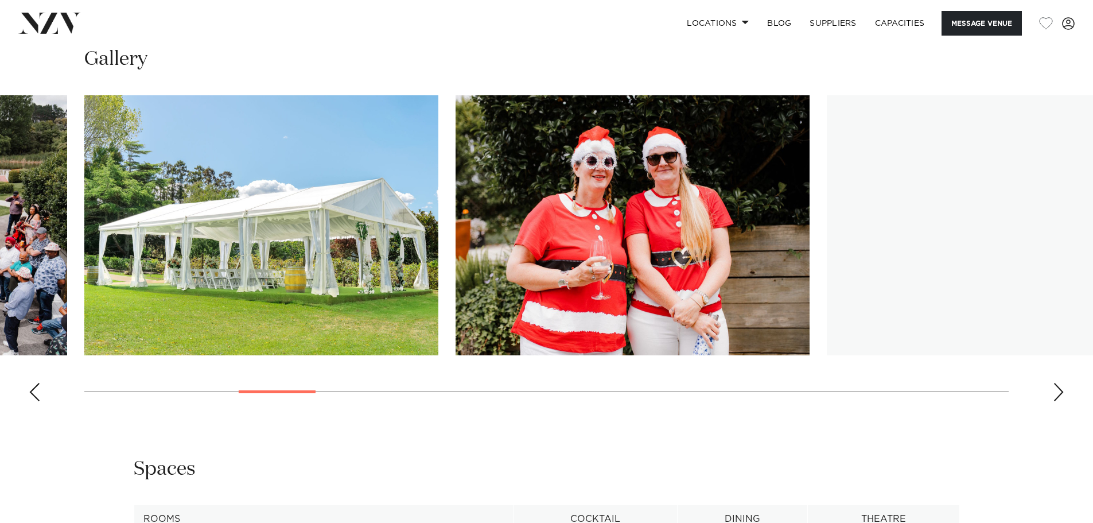
click at [1058, 393] on div "Next slide" at bounding box center [1058, 392] width 11 height 18
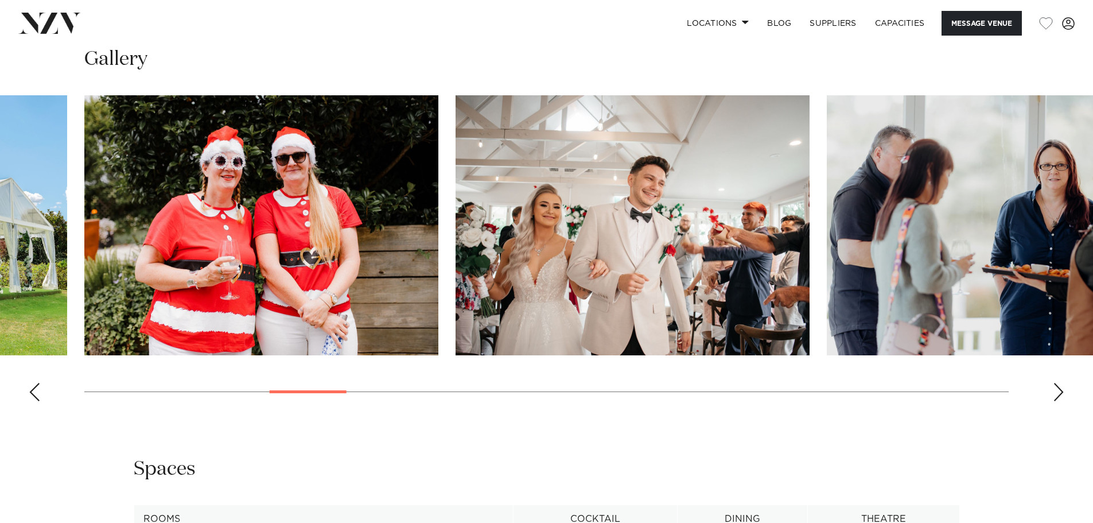
click at [1058, 393] on div "Next slide" at bounding box center [1058, 392] width 11 height 18
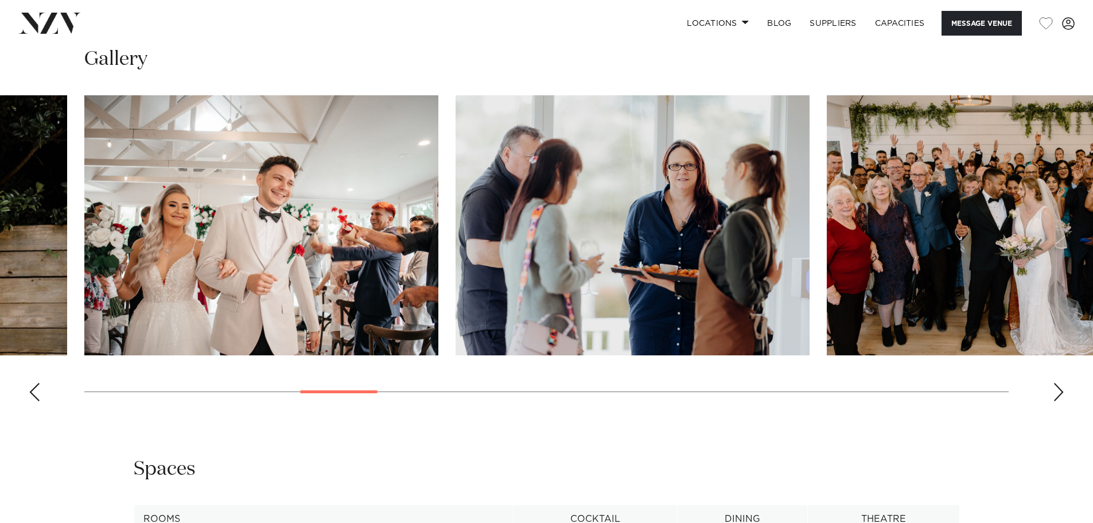
click at [1058, 393] on div "Next slide" at bounding box center [1058, 392] width 11 height 18
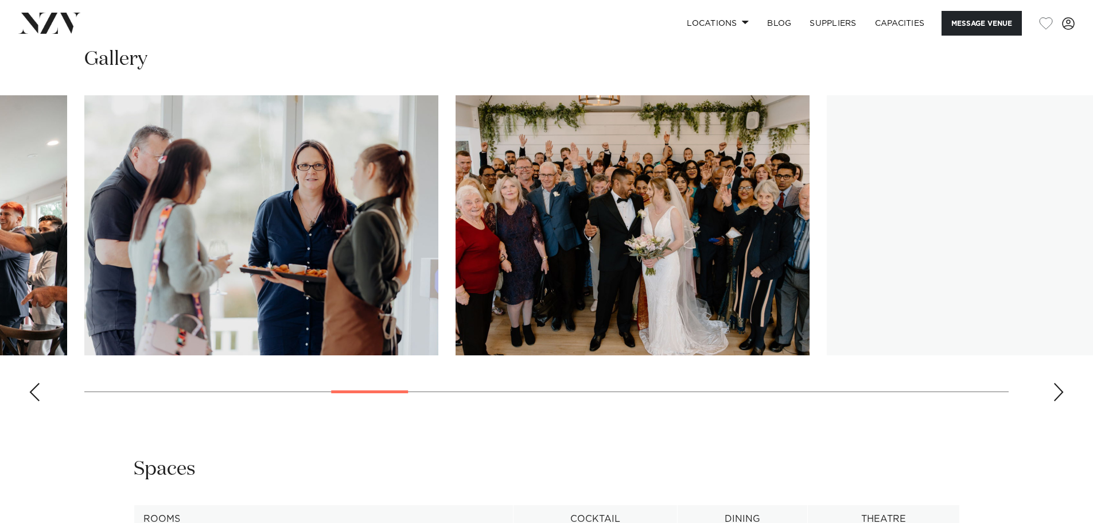
click at [1058, 393] on div "Next slide" at bounding box center [1058, 392] width 11 height 18
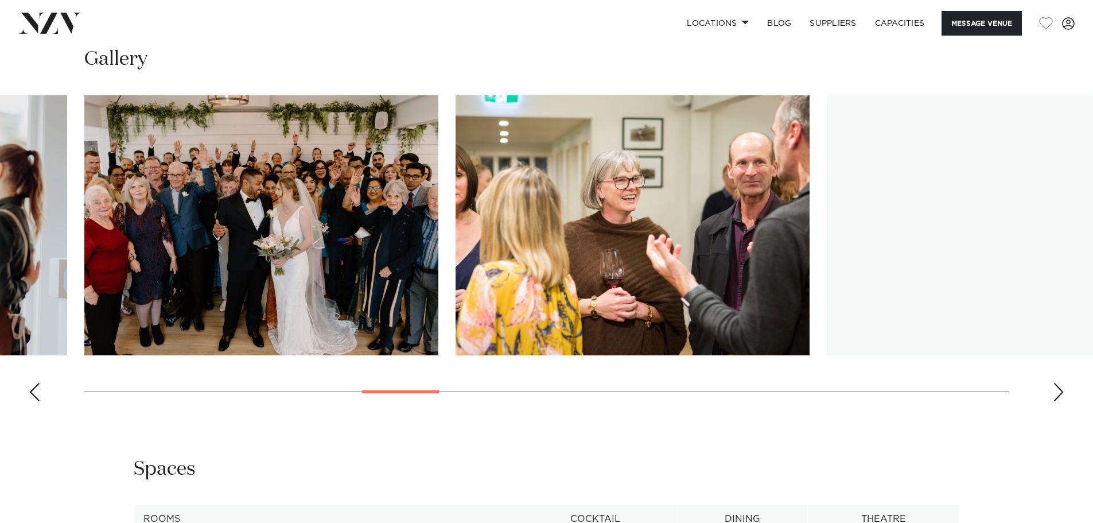
click at [1058, 393] on div "Next slide" at bounding box center [1058, 392] width 11 height 18
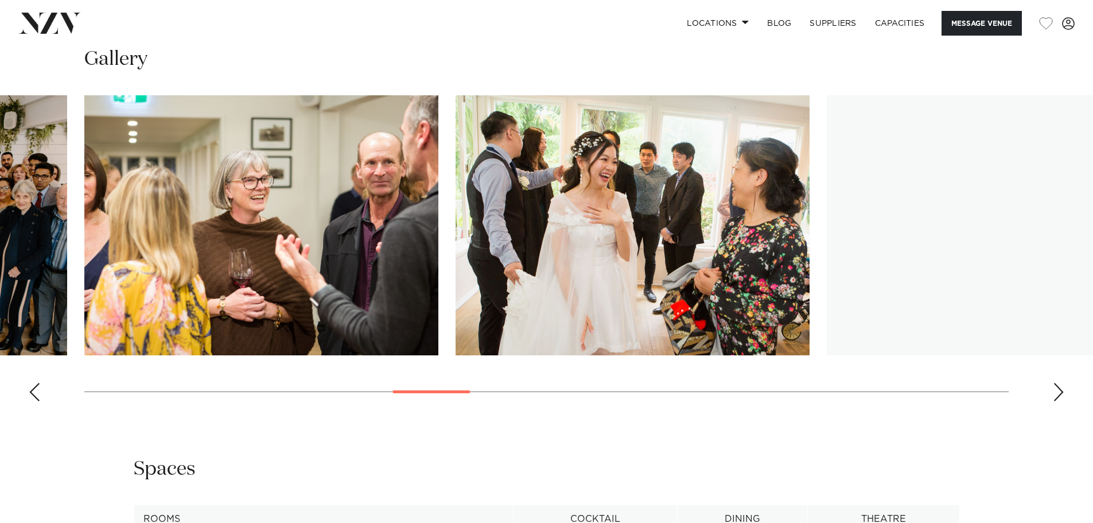
click at [1058, 393] on div "Next slide" at bounding box center [1058, 392] width 11 height 18
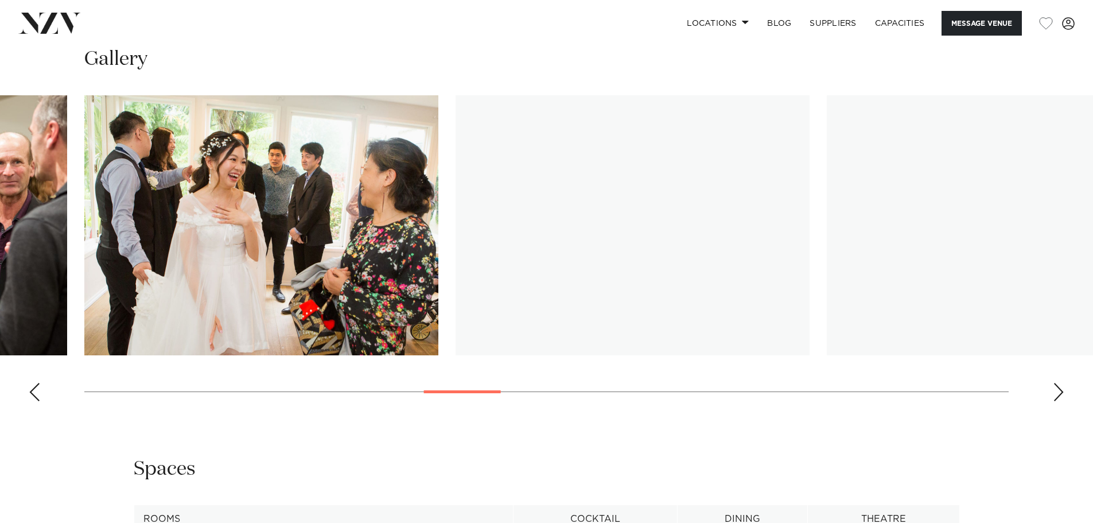
click at [1058, 393] on div "Next slide" at bounding box center [1058, 392] width 11 height 18
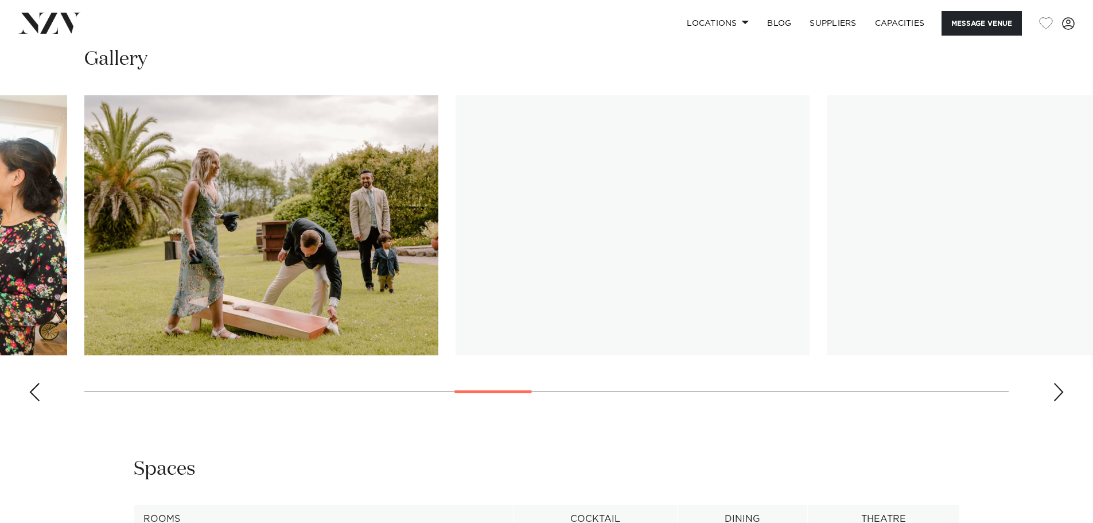
click at [1058, 393] on div "Next slide" at bounding box center [1058, 392] width 11 height 18
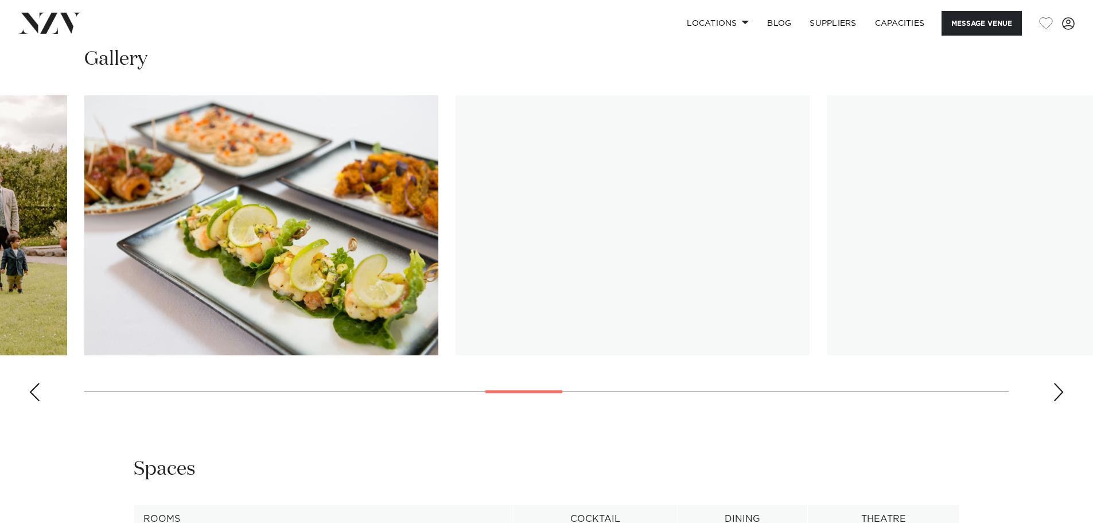
click at [1058, 393] on div "Next slide" at bounding box center [1058, 392] width 11 height 18
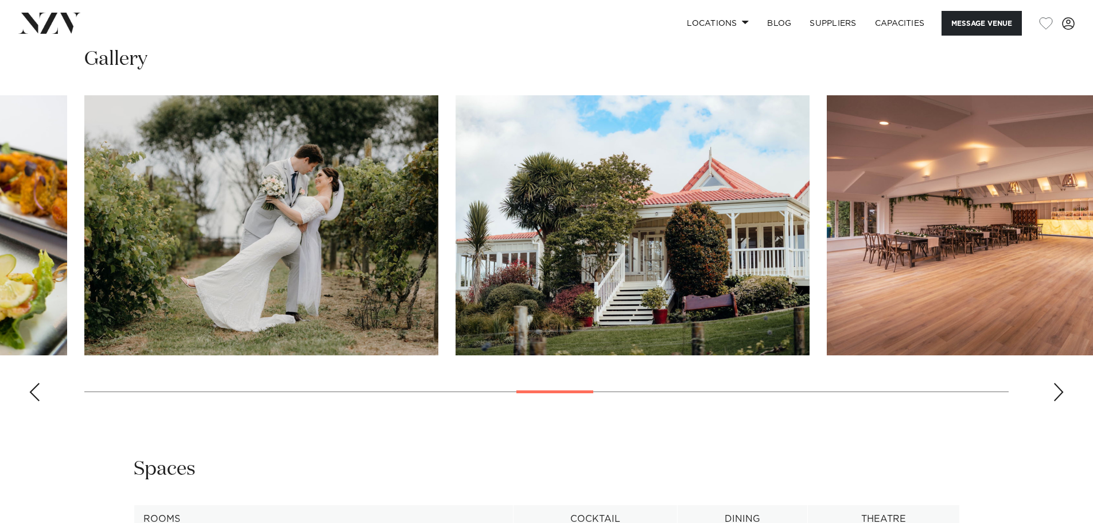
click at [1058, 393] on div "Next slide" at bounding box center [1058, 392] width 11 height 18
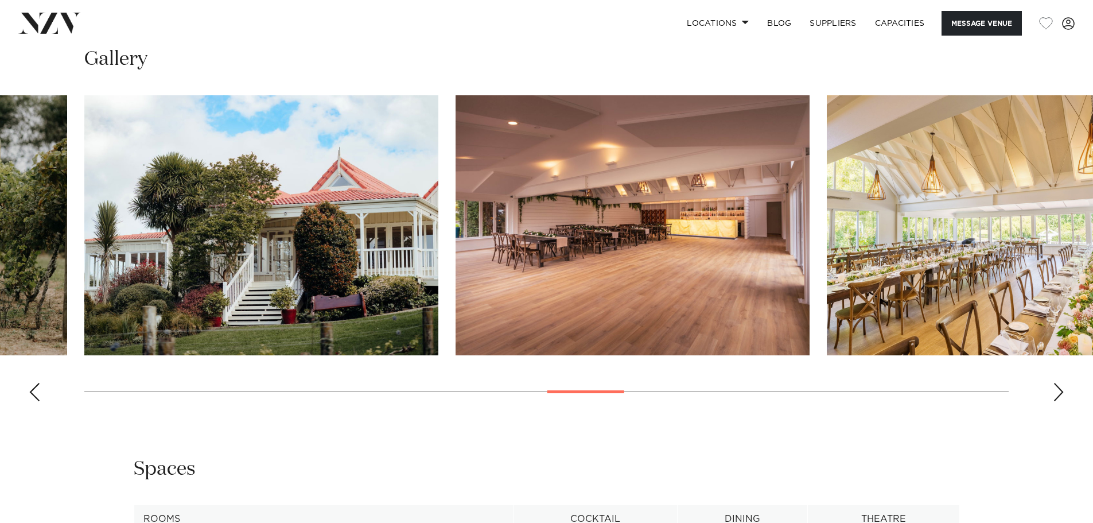
click at [1058, 393] on div "Next slide" at bounding box center [1058, 392] width 11 height 18
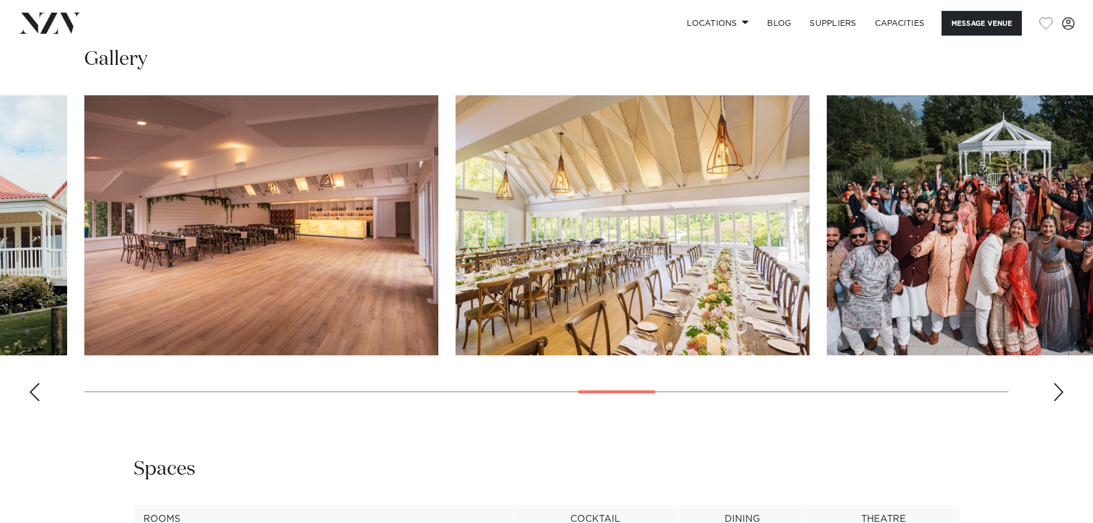
click at [1058, 393] on div "Next slide" at bounding box center [1058, 392] width 11 height 18
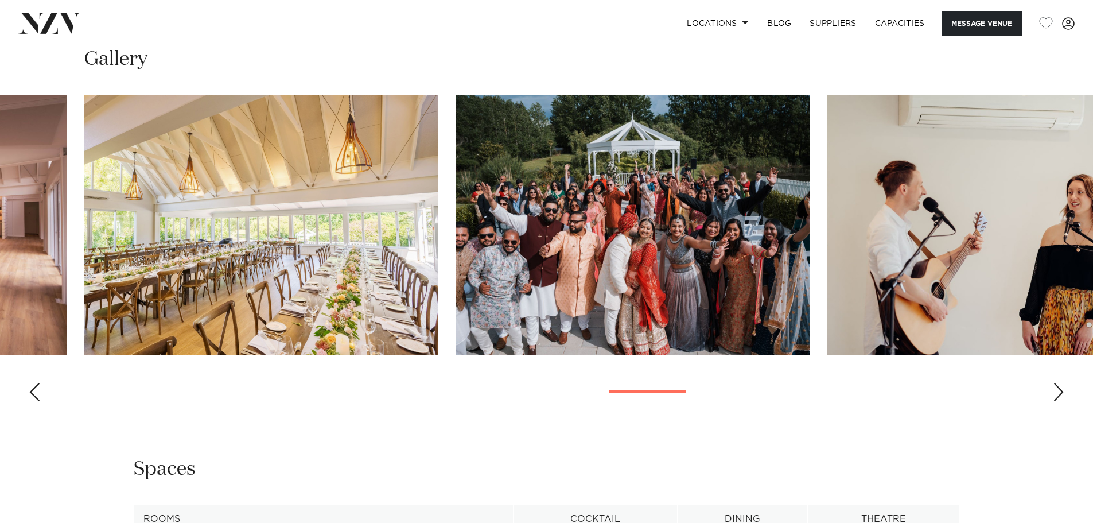
click at [1058, 393] on div "Next slide" at bounding box center [1058, 392] width 11 height 18
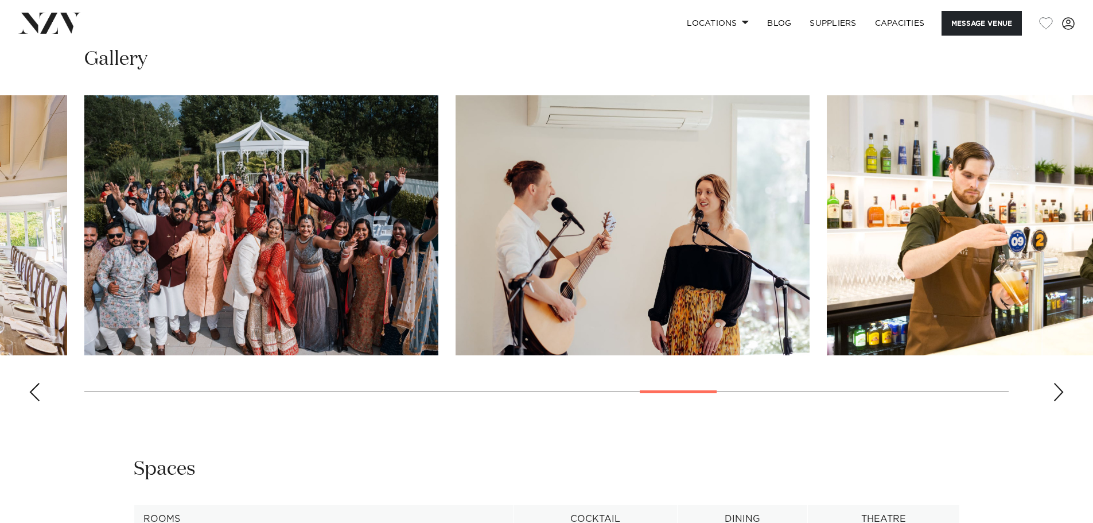
click at [1058, 393] on div "Next slide" at bounding box center [1058, 392] width 11 height 18
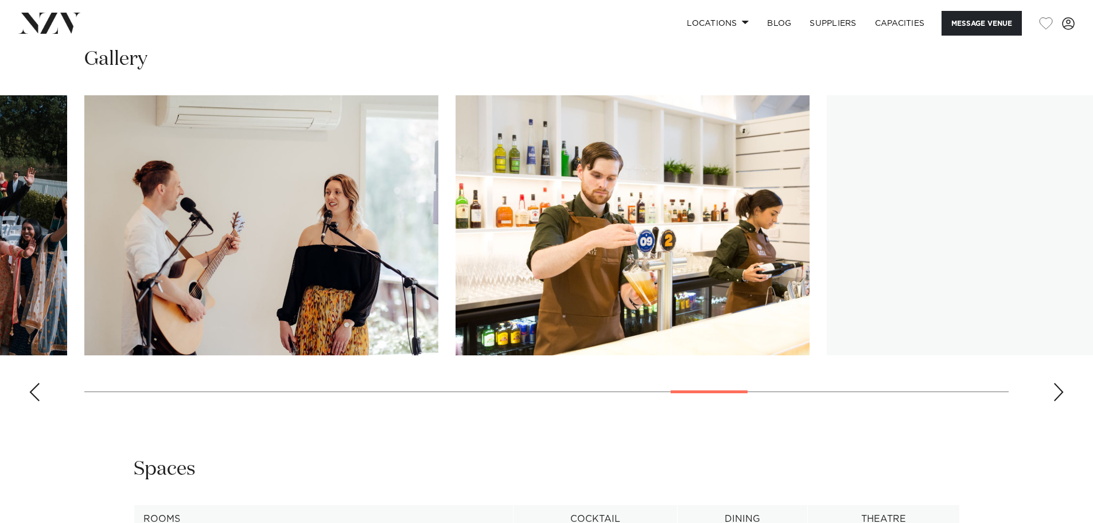
click at [1058, 393] on div "Next slide" at bounding box center [1058, 392] width 11 height 18
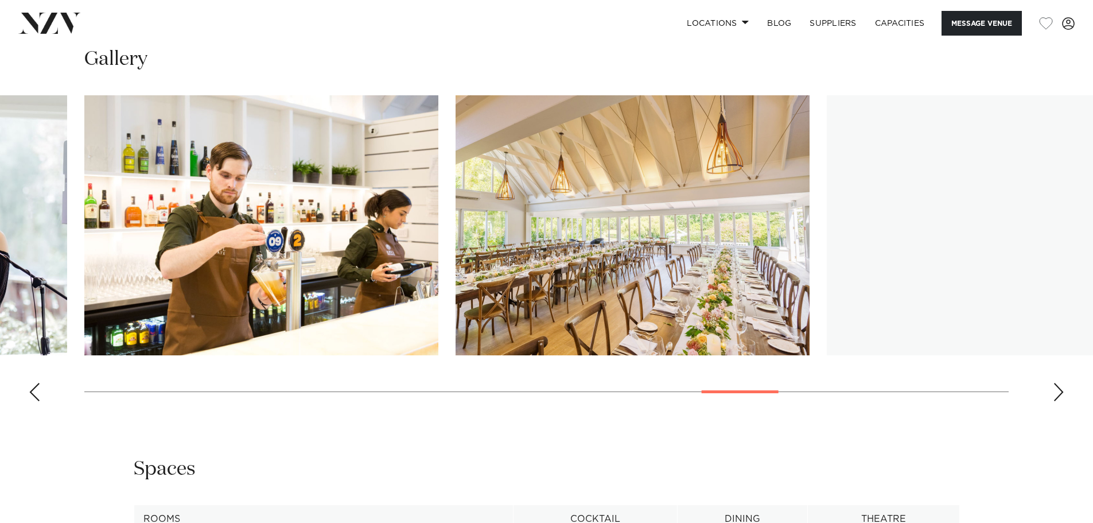
click at [1058, 393] on div "Next slide" at bounding box center [1058, 392] width 11 height 18
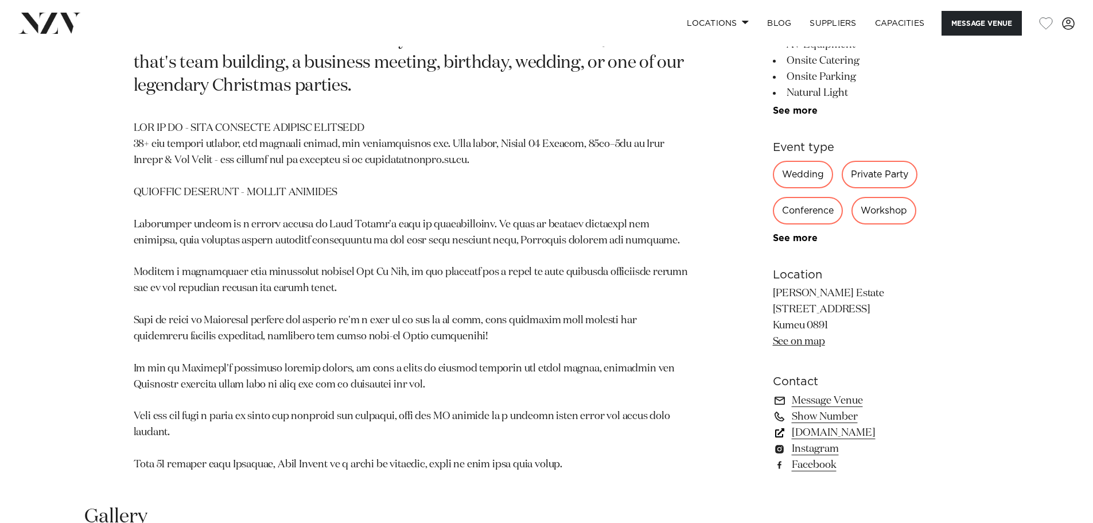
scroll to position [746, 0]
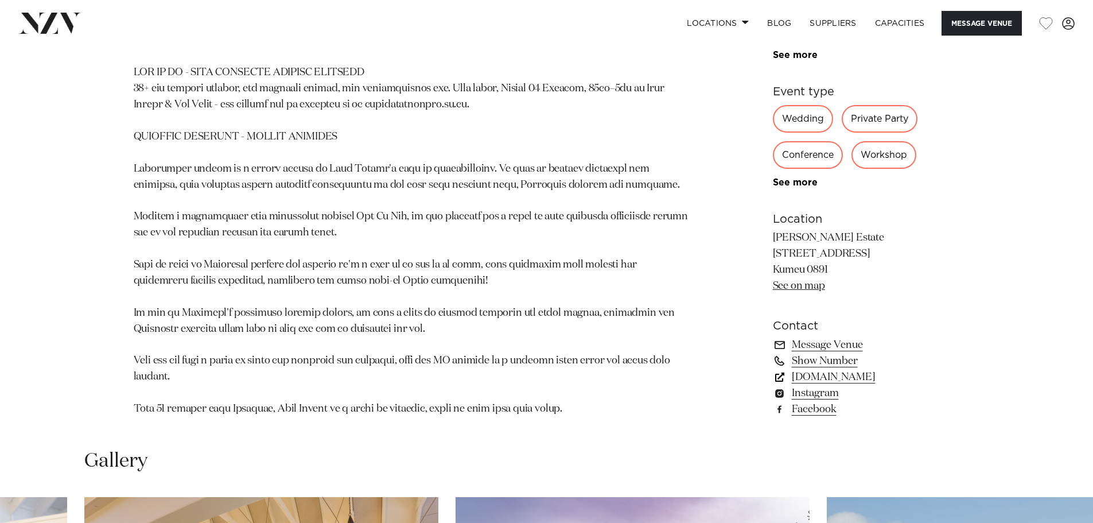
click at [861, 376] on link "simplyevents.co.nz" at bounding box center [866, 377] width 187 height 16
